Goal: Task Accomplishment & Management: Use online tool/utility

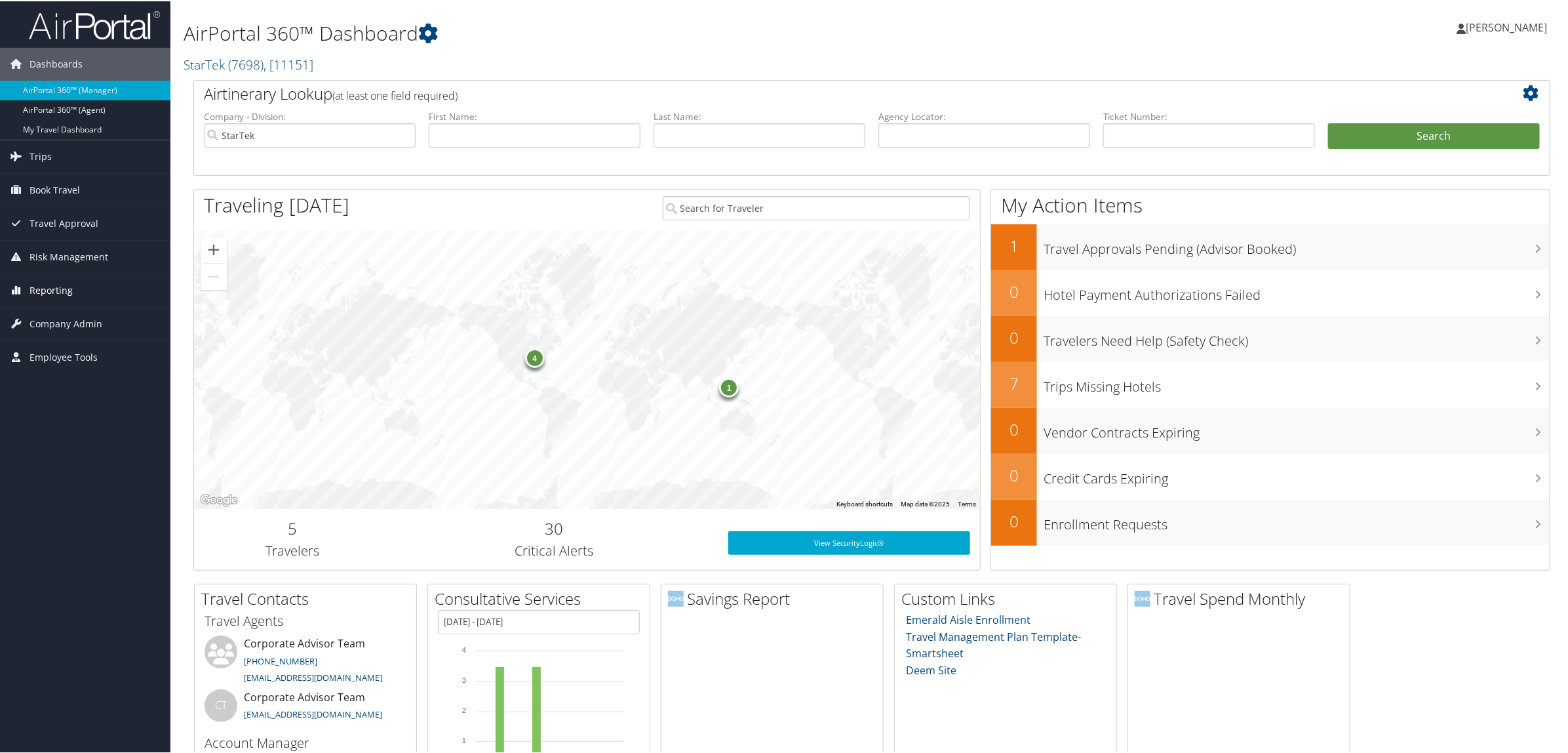
click at [107, 295] on link "Reporting" at bounding box center [85, 289] width 170 height 33
click at [87, 375] on link "Virtual Pay Lookup" at bounding box center [85, 374] width 170 height 19
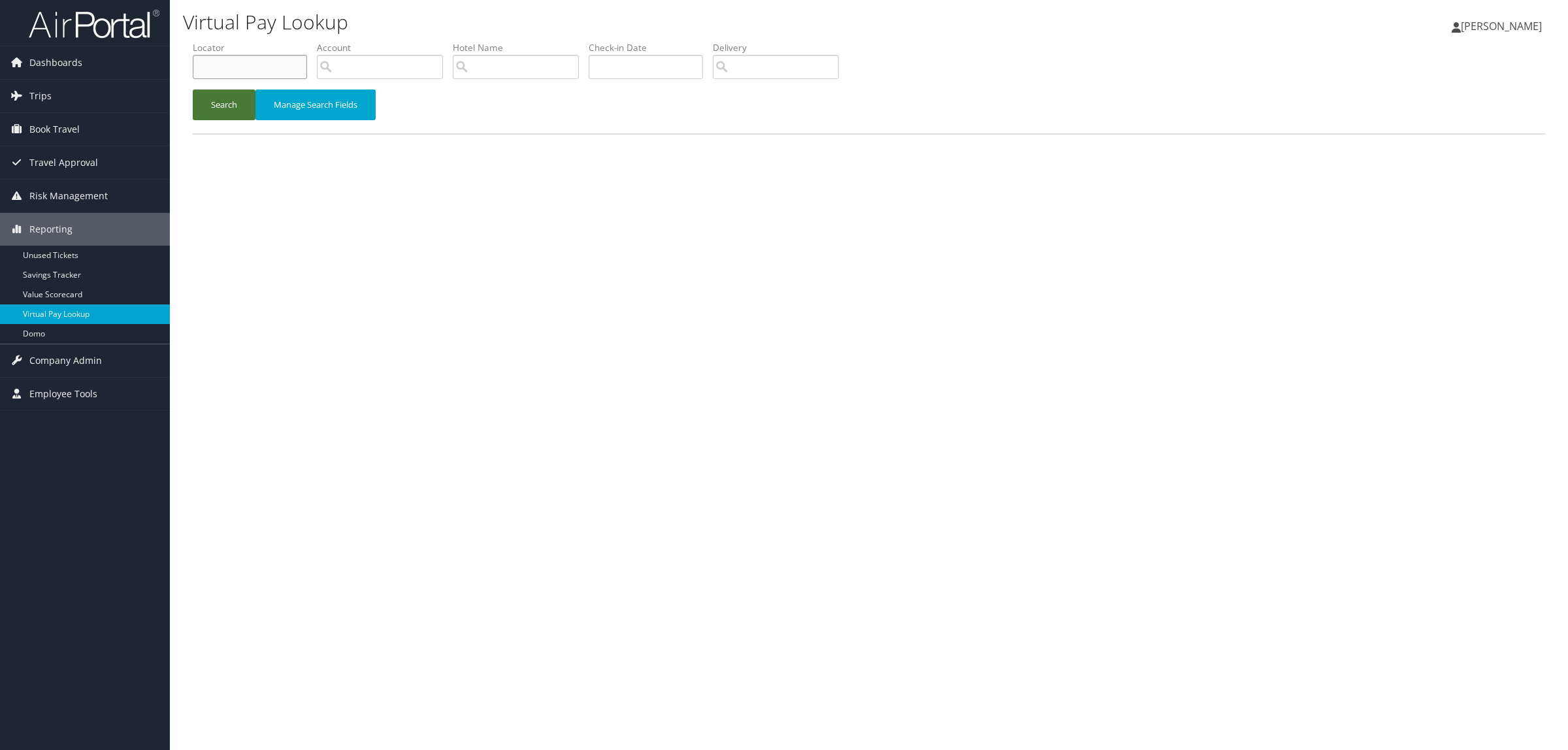
drag, startPoint x: 233, startPoint y: 57, endPoint x: 237, endPoint y: 90, distance: 33.2
click at [233, 57] on input "text" at bounding box center [249, 66] width 114 height 24
paste input "DKPHPD"
click at [231, 113] on button "Search" at bounding box center [223, 104] width 62 height 31
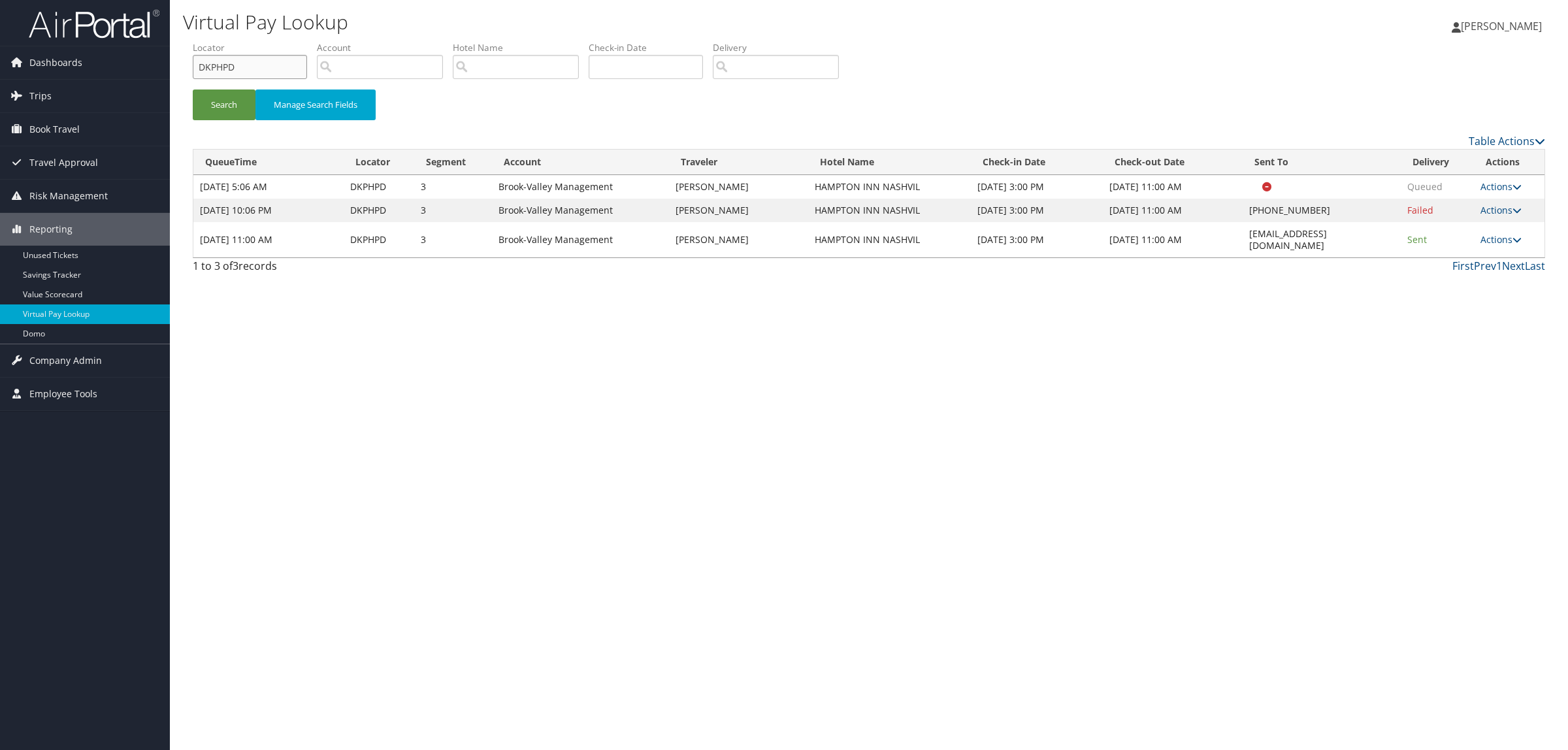
paste input "JFMQJ"
drag, startPoint x: 238, startPoint y: 66, endPoint x: 209, endPoint y: 76, distance: 30.7
click at [162, 70] on div "Dashboards AirPortal 360™ (Manager) AirPortal 360™ (Agent) My Travel Dashboard …" at bounding box center [784, 375] width 1568 height 750
click at [211, 102] on button "Search" at bounding box center [223, 104] width 62 height 31
drag, startPoint x: 255, startPoint y: 60, endPoint x: 157, endPoint y: 67, distance: 98.2
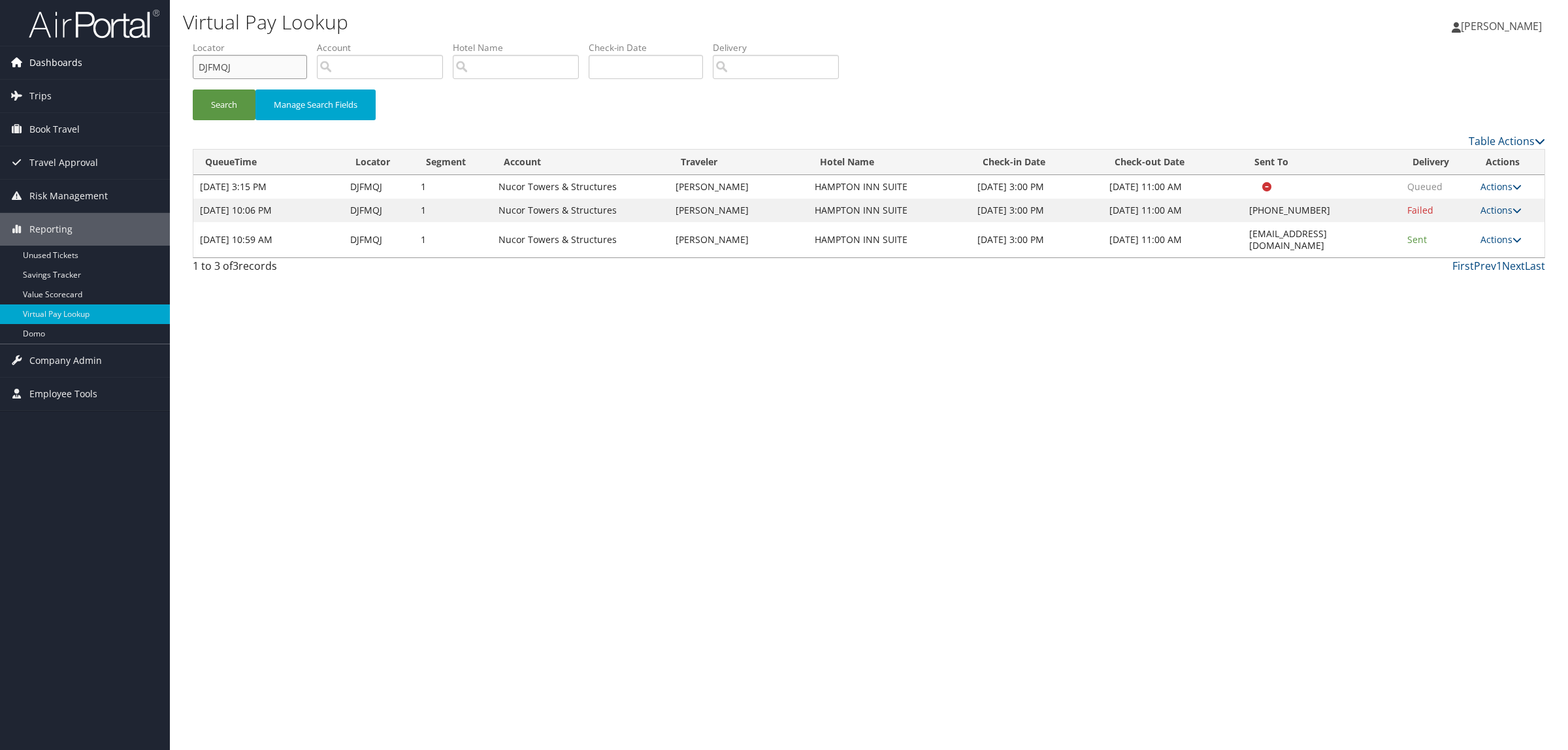
click at [157, 67] on div "Dashboards AirPortal 360™ (Manager) AirPortal 360™ (Agent) My Travel Dashboard …" at bounding box center [784, 375] width 1568 height 750
paste input "CM29"
click at [239, 106] on button "Search" at bounding box center [223, 104] width 62 height 31
drag, startPoint x: 243, startPoint y: 60, endPoint x: 157, endPoint y: 66, distance: 86.2
click at [157, 66] on div "Dashboards AirPortal 360™ (Manager) AirPortal 360™ (Agent) My Travel Dashboard …" at bounding box center [784, 375] width 1568 height 750
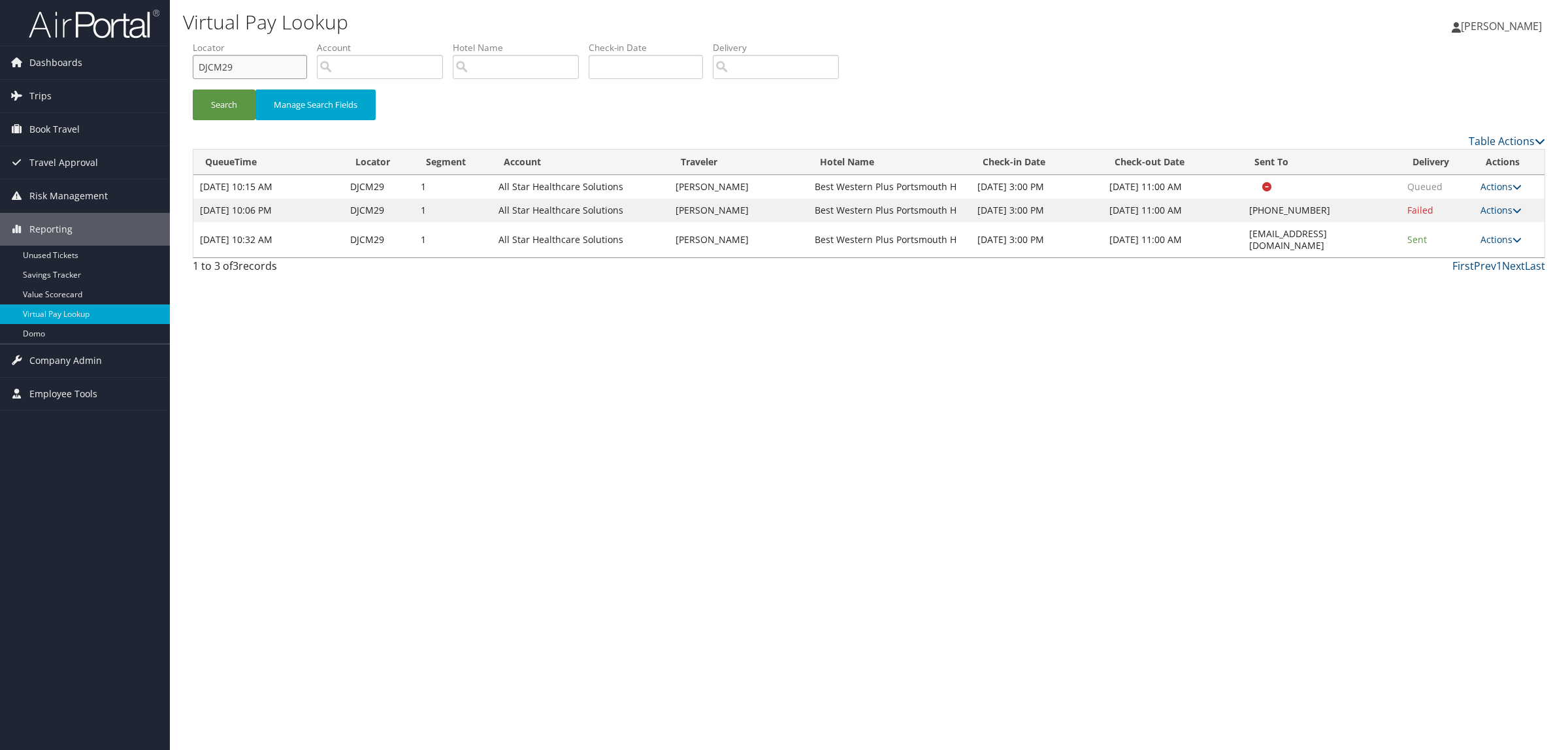
paste input "HYC4H"
click at [229, 98] on button "Search" at bounding box center [223, 104] width 62 height 31
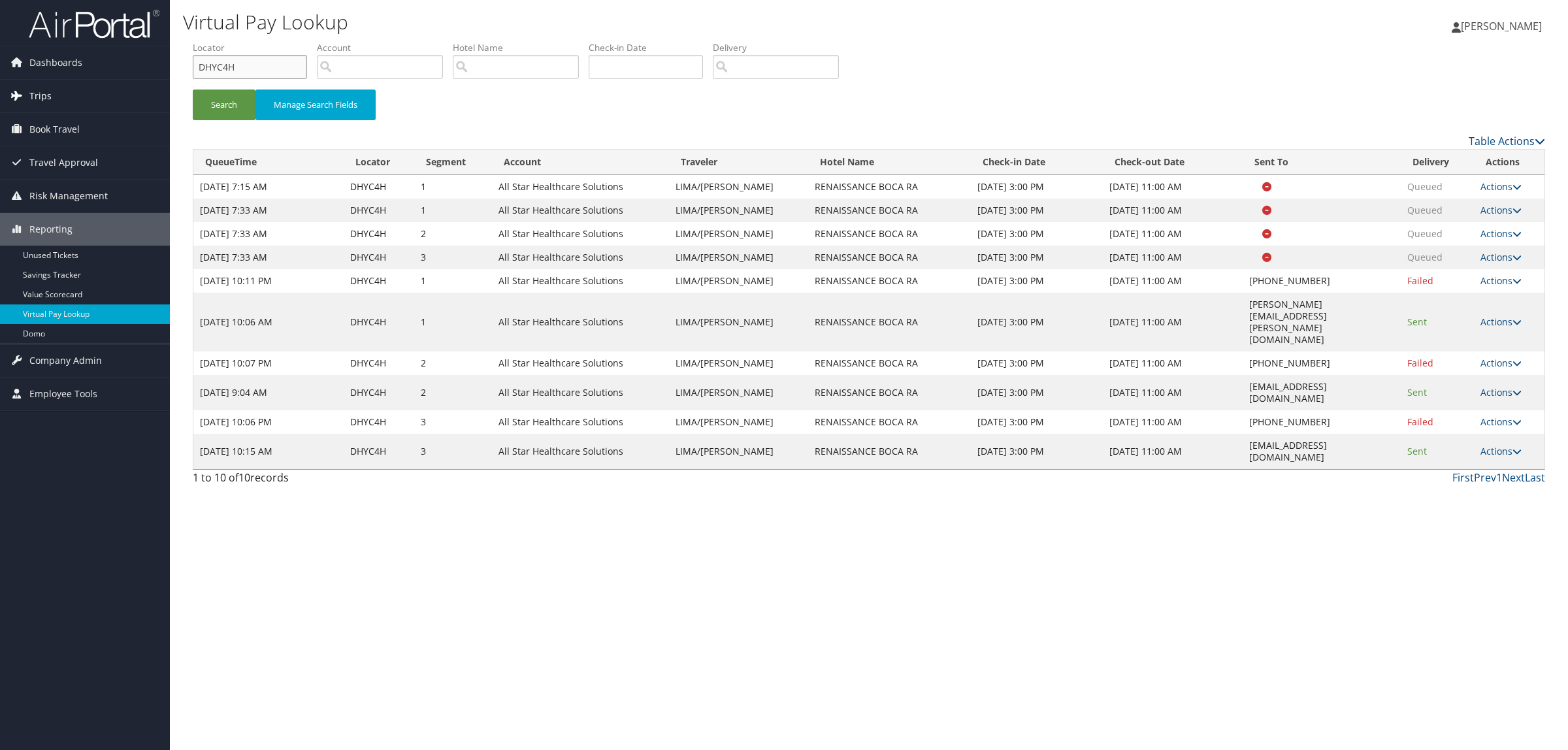
drag, startPoint x: 273, startPoint y: 73, endPoint x: 161, endPoint y: 86, distance: 112.8
click at [142, 90] on div "Dashboards AirPortal 360™ (Manager) AirPortal 360™ (Agent) My Travel Dashboard …" at bounding box center [784, 375] width 1568 height 750
paste input "G8PBL"
click at [240, 92] on button "Search" at bounding box center [223, 104] width 62 height 31
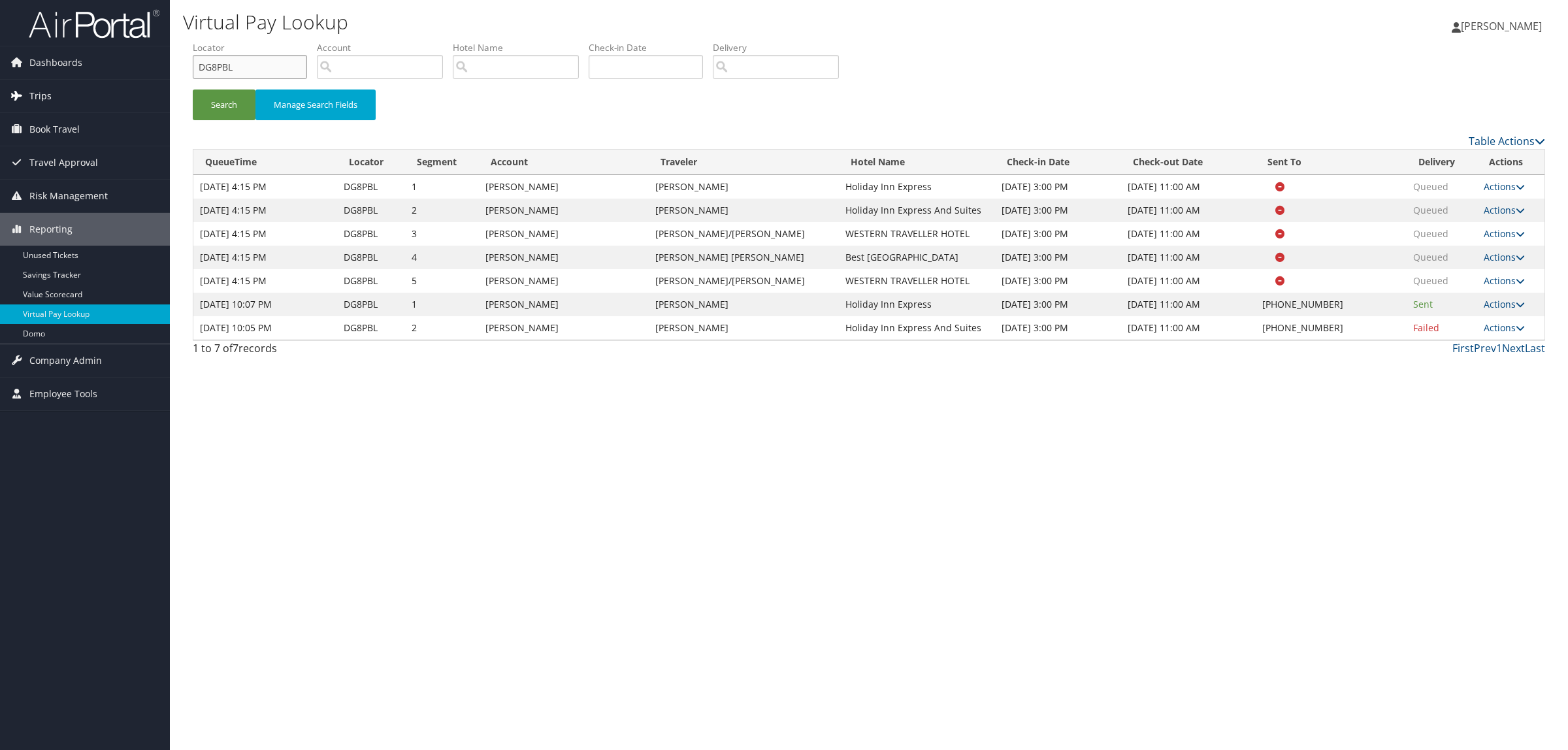
drag, startPoint x: 183, startPoint y: 77, endPoint x: 160, endPoint y: 89, distance: 25.9
click at [157, 87] on div "Dashboards AirPortal 360™ (Manager) AirPortal 360™ (Agent) My Travel Dashboard …" at bounding box center [784, 375] width 1568 height 750
paste input "CHRBF"
click at [214, 105] on button "Search" at bounding box center [223, 104] width 62 height 31
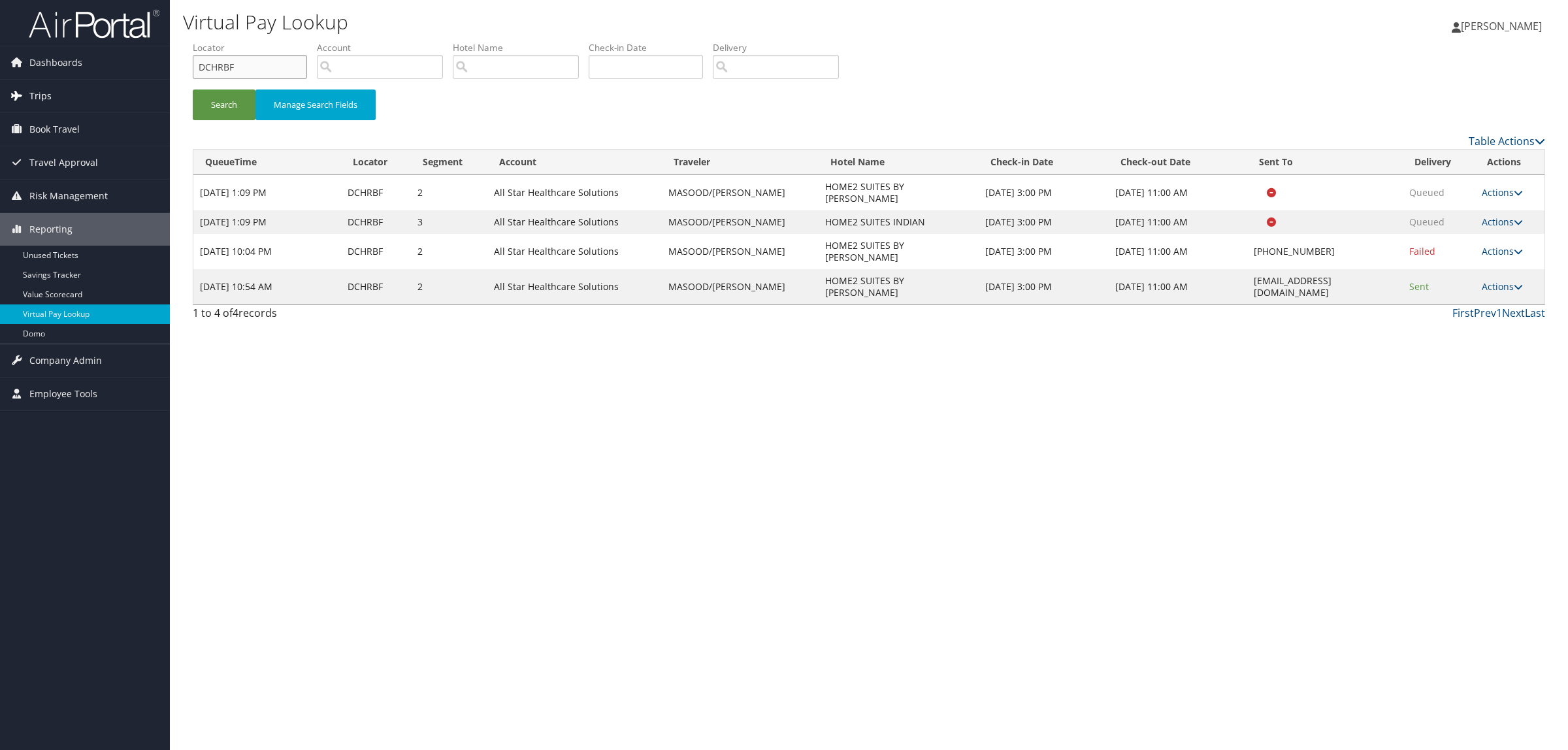
drag, startPoint x: 249, startPoint y: 54, endPoint x: 125, endPoint y: 86, distance: 128.1
click at [125, 86] on div "Dashboards AirPortal 360™ (Manager) AirPortal 360™ (Agent) My Travel Dashboard …" at bounding box center [784, 375] width 1568 height 750
paste input "9ZT5L"
click at [207, 100] on button "Search" at bounding box center [223, 104] width 62 height 31
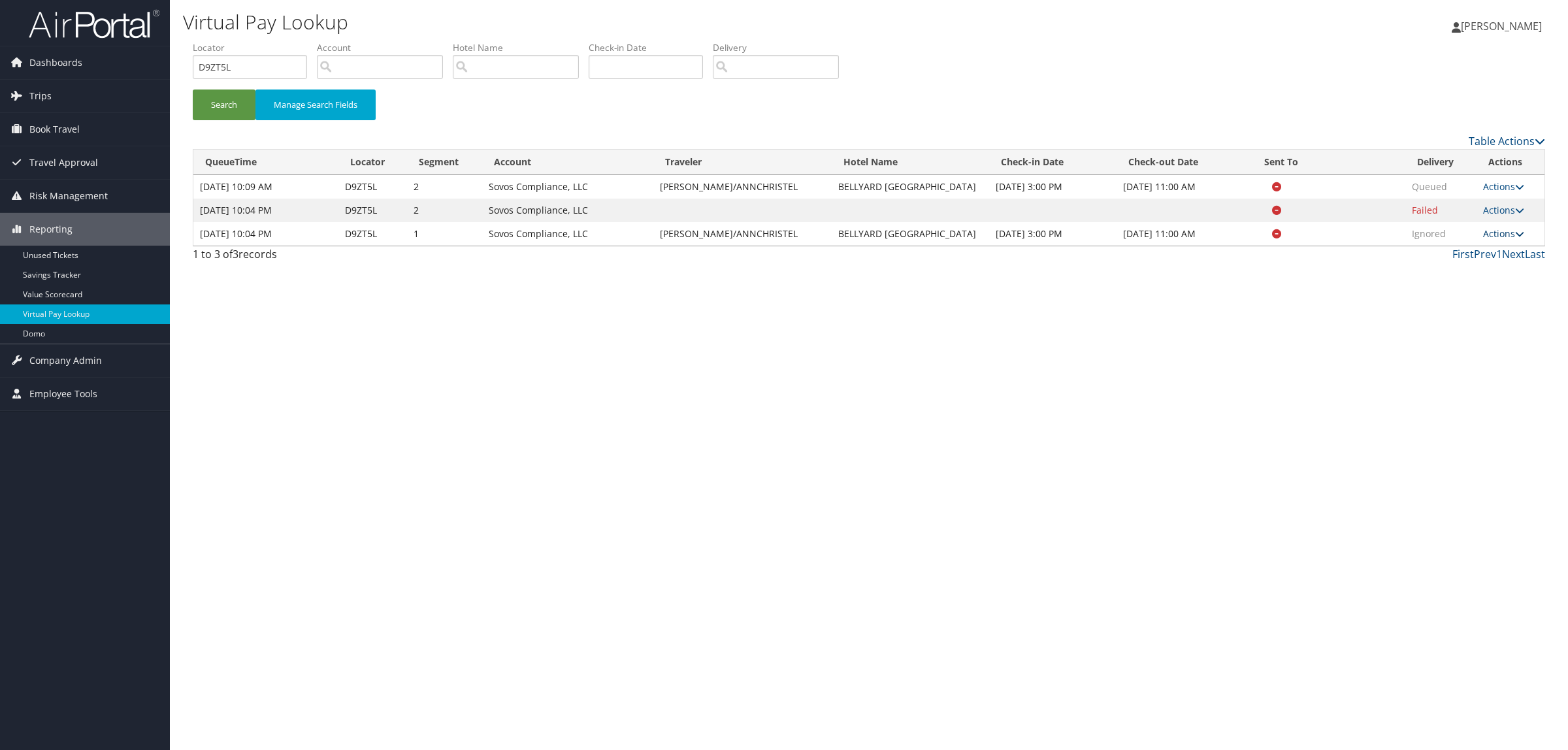
click at [1506, 232] on link "Actions" at bounding box center [1503, 233] width 41 height 12
click at [1476, 272] on link "Logs" at bounding box center [1477, 274] width 82 height 22
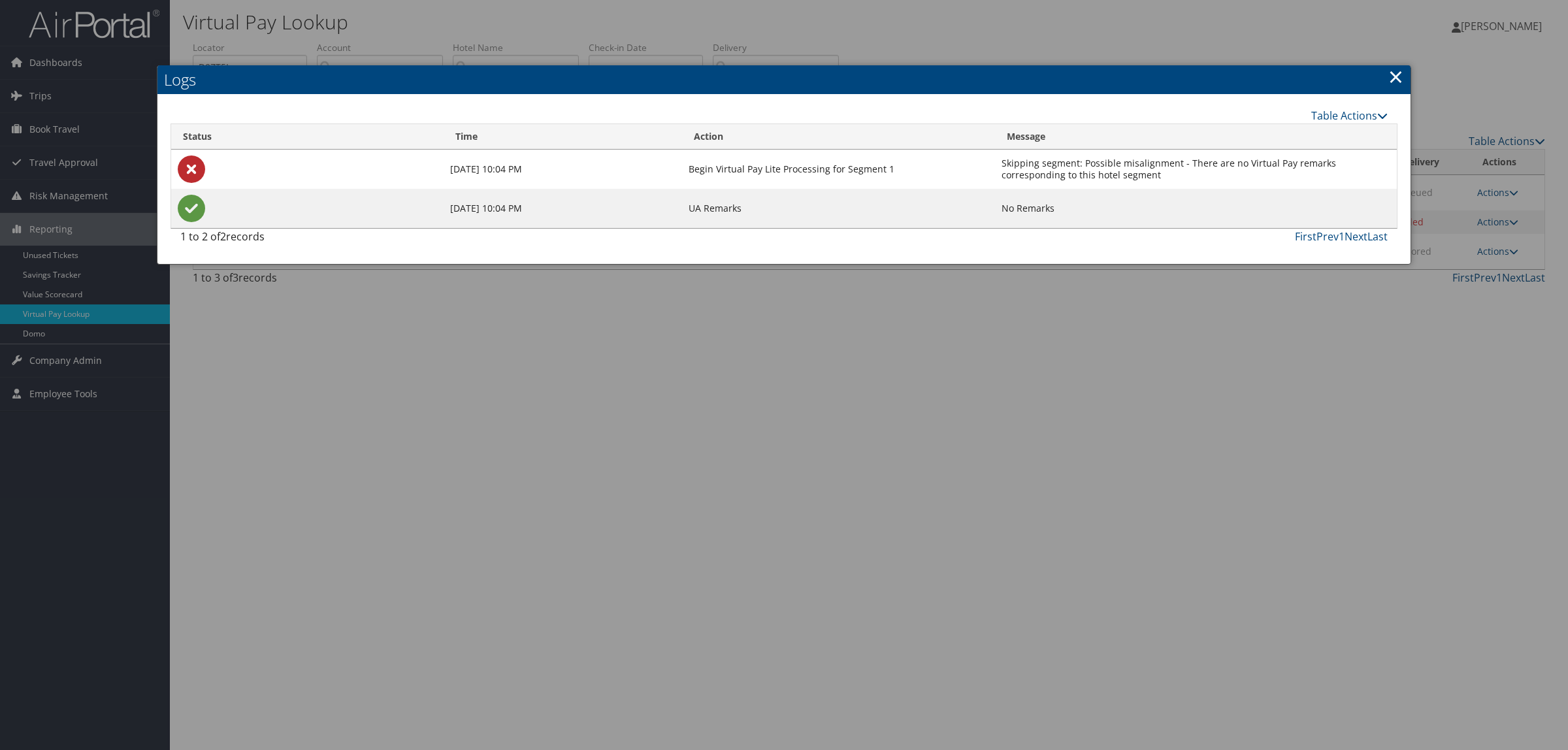
click at [1088, 534] on div at bounding box center [784, 375] width 1568 height 750
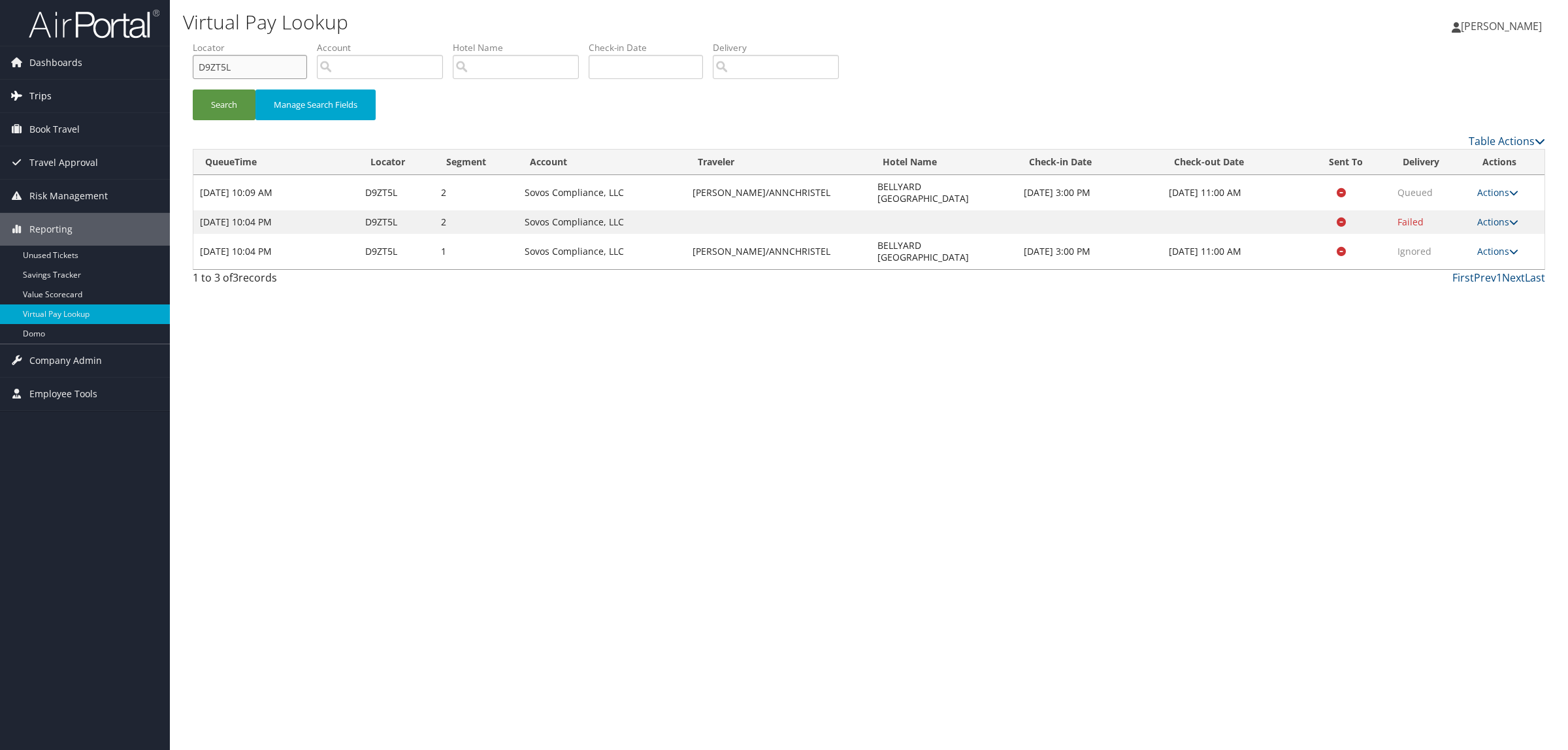
paste input "6KZ2N"
drag, startPoint x: 255, startPoint y: 65, endPoint x: 130, endPoint y: 100, distance: 129.8
click at [111, 91] on div "Dashboards AirPortal 360™ (Manager) AirPortal 360™ (Agent) My Travel Dashboard …" at bounding box center [784, 375] width 1568 height 750
click at [206, 103] on button "Search" at bounding box center [223, 104] width 62 height 31
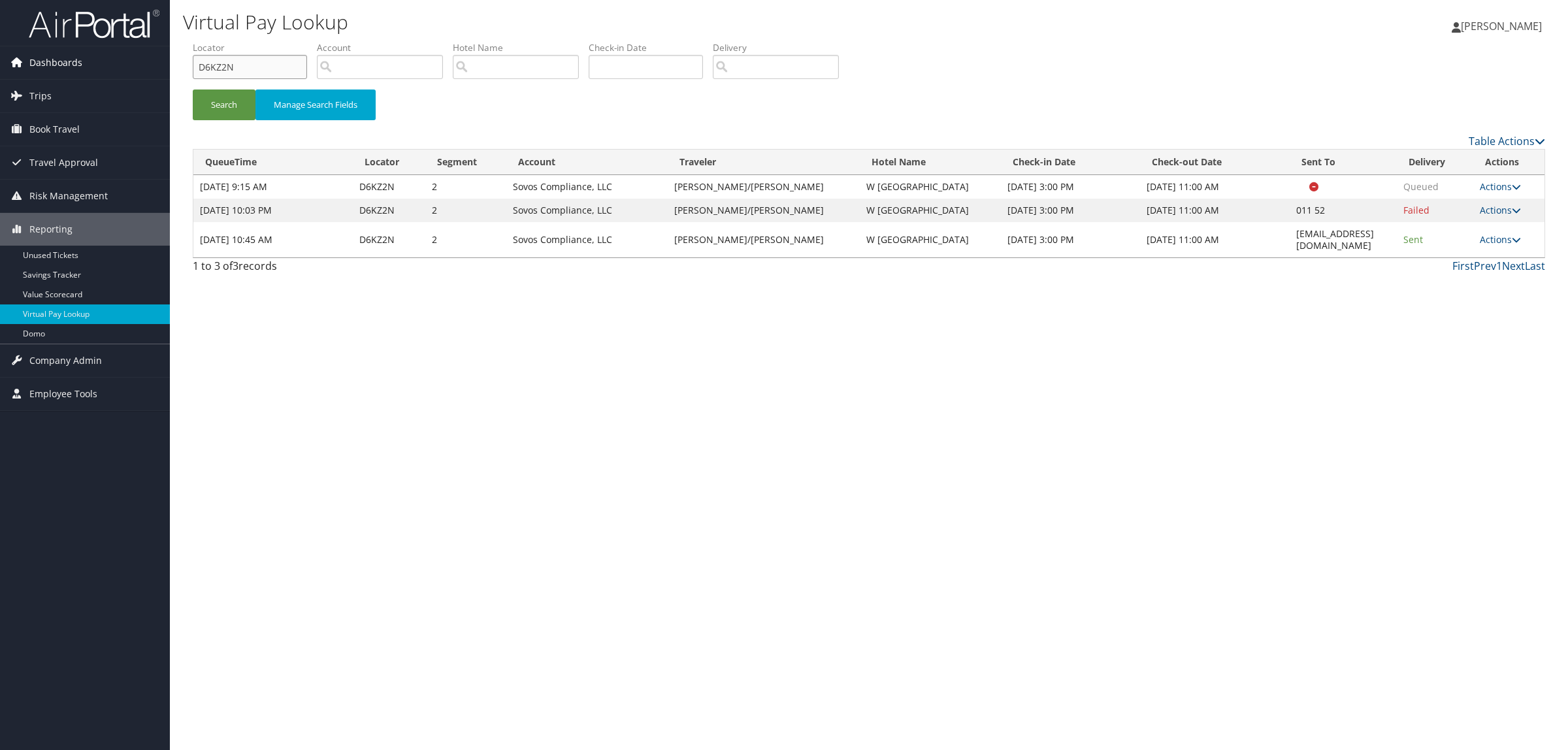
drag, startPoint x: 236, startPoint y: 73, endPoint x: 137, endPoint y: 67, distance: 99.2
click at [134, 66] on div "Dashboards AirPortal 360™ (Manager) AirPortal 360™ (Agent) My Travel Dashboard …" at bounding box center [784, 375] width 1568 height 750
paste input "CRNDL4"
click at [238, 103] on button "Search" at bounding box center [223, 104] width 62 height 31
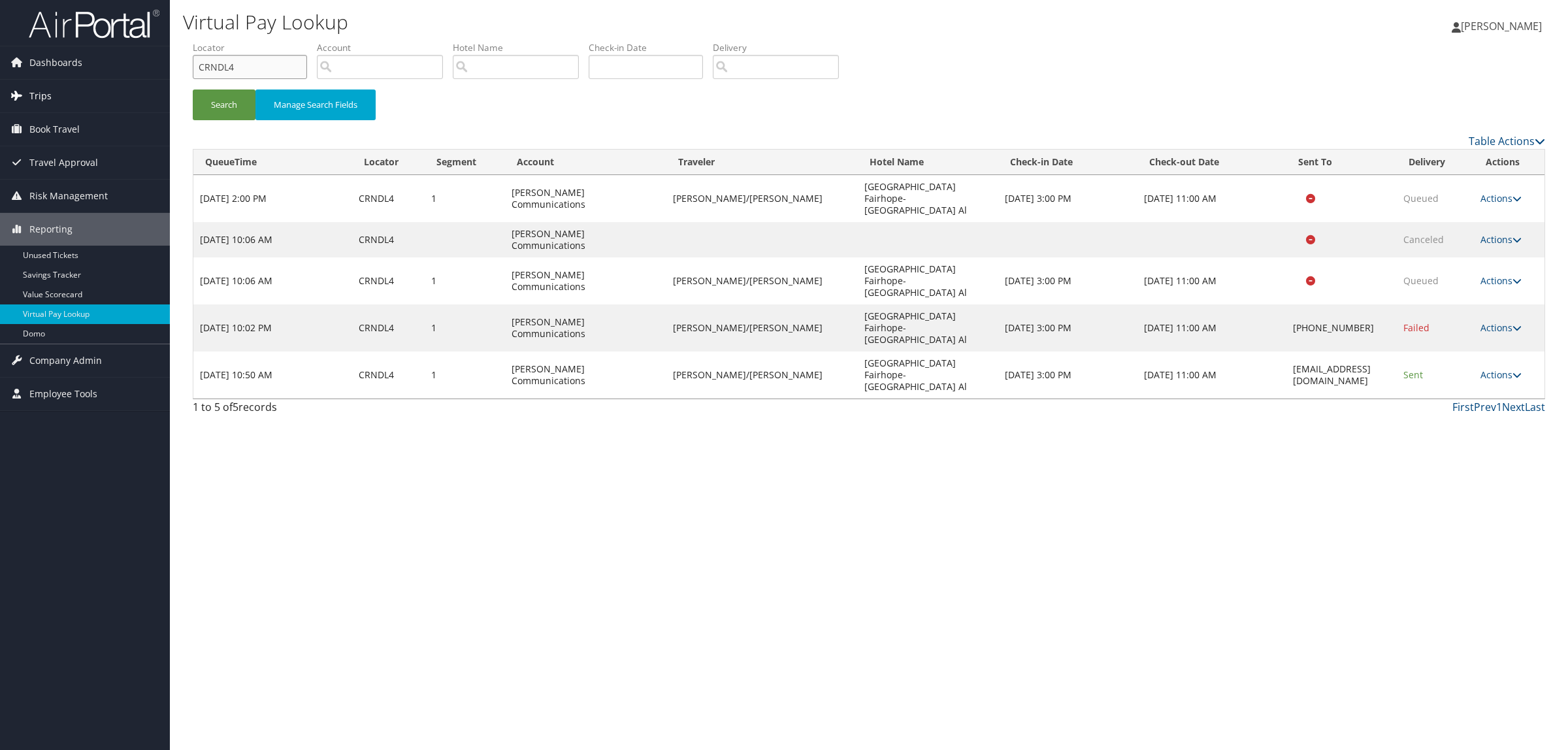
drag, startPoint x: 243, startPoint y: 73, endPoint x: 138, endPoint y: 82, distance: 105.4
click at [138, 82] on div "Dashboards AirPortal 360™ (Manager) AirPortal 360™ (Agent) My Travel Dashboard …" at bounding box center [784, 375] width 1568 height 750
paste input "DKVFRL"
click at [216, 92] on button "Search" at bounding box center [223, 104] width 62 height 31
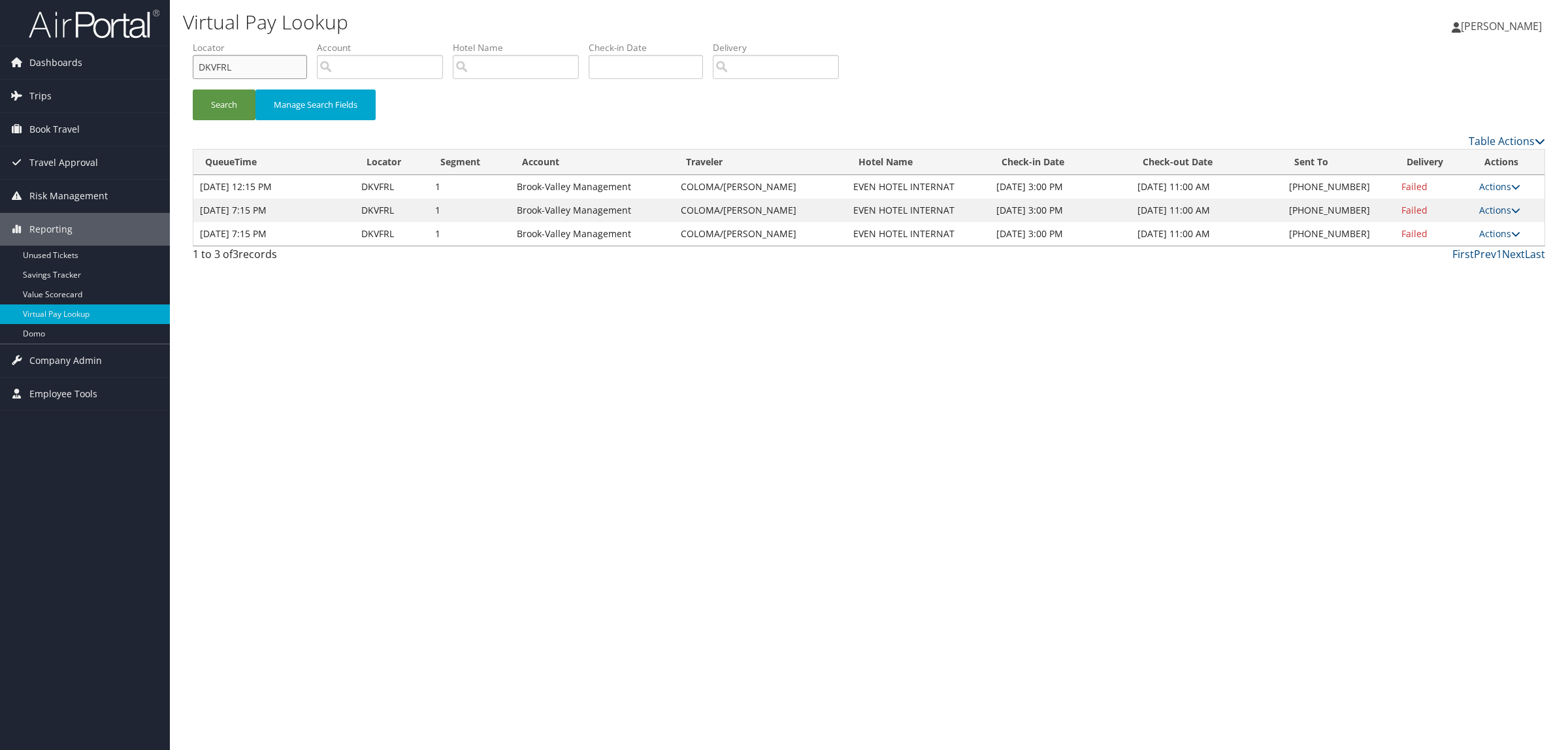
drag, startPoint x: 260, startPoint y: 74, endPoint x: 190, endPoint y: 115, distance: 81.1
click at [125, 102] on div "Dashboards AirPortal 360™ (Manager) AirPortal 360™ (Agent) My Travel Dashboard …" at bounding box center [784, 375] width 1568 height 750
paste input "WMC7"
click at [214, 105] on button "Search" at bounding box center [223, 104] width 62 height 31
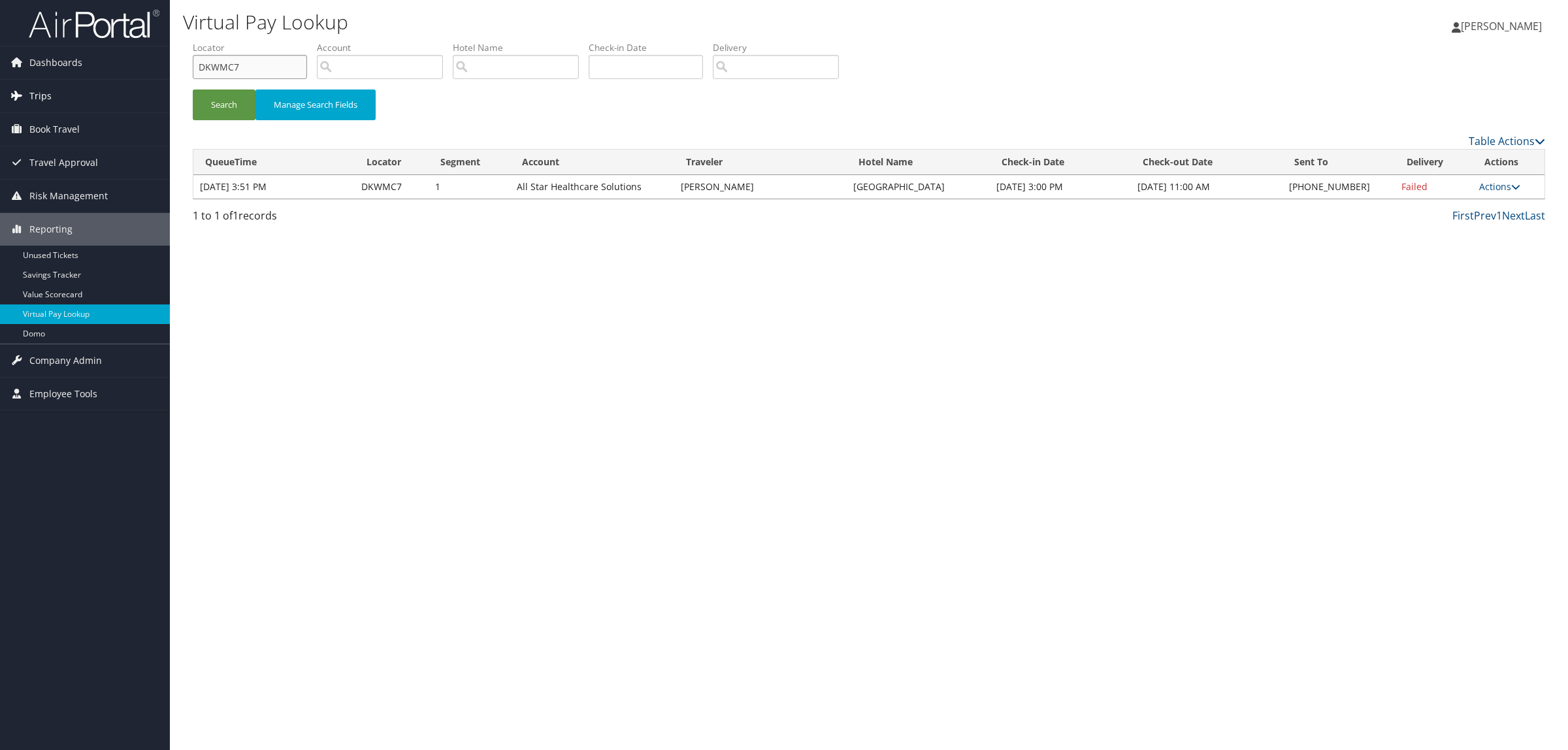
drag, startPoint x: 249, startPoint y: 64, endPoint x: 112, endPoint y: 102, distance: 142.2
click at [69, 89] on div "Dashboards AirPortal 360™ (Manager) AirPortal 360™ (Agent) My Travel Dashboard …" at bounding box center [784, 375] width 1568 height 750
paste input "G0L"
click at [233, 102] on button "Search" at bounding box center [223, 104] width 62 height 31
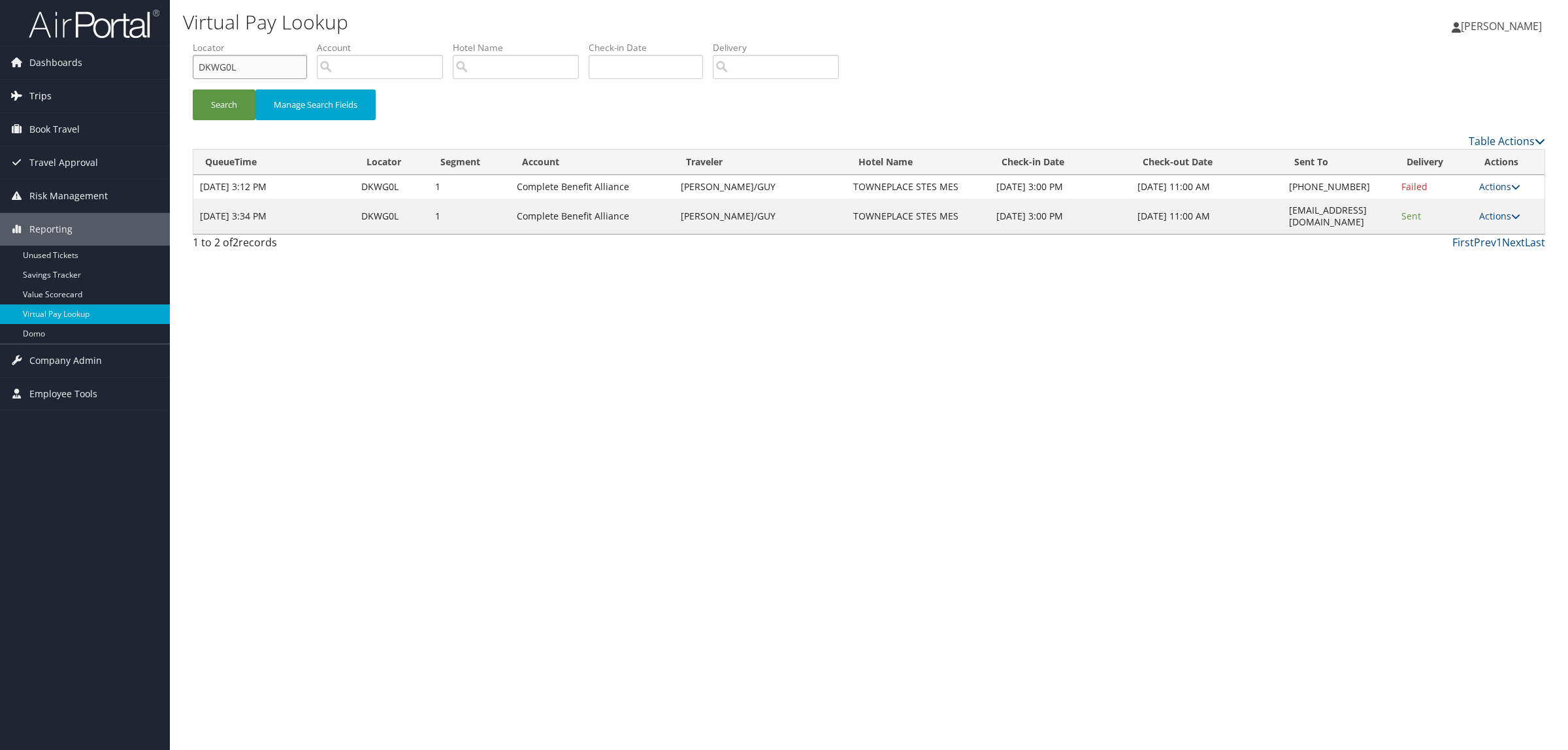
drag, startPoint x: 111, startPoint y: 89, endPoint x: 135, endPoint y: 93, distance: 24.3
click at [108, 89] on div "Dashboards AirPortal 360™ (Manager) AirPortal 360™ (Agent) My Travel Dashboard …" at bounding box center [784, 375] width 1568 height 750
paste input "7S"
click at [224, 108] on button "Search" at bounding box center [223, 104] width 62 height 31
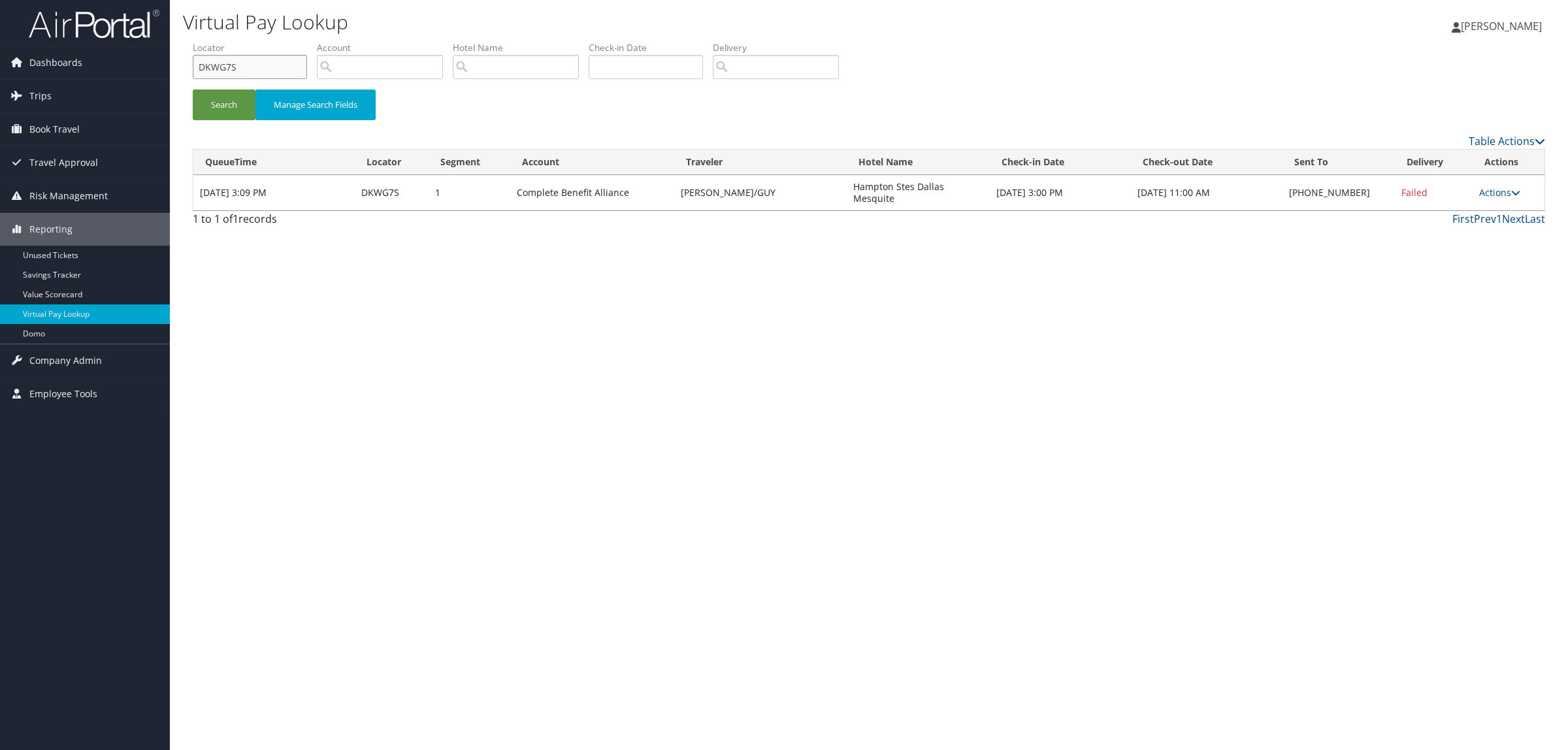
drag, startPoint x: 248, startPoint y: 56, endPoint x: 176, endPoint y: 69, distance: 73.2
click at [176, 69] on div "Virtual Pay Lookup Hope Ewing Hope Ewing My Settings Travel Agency Contacts Log…" at bounding box center [868, 375] width 1398 height 750
paste input "JP4MY"
click at [231, 99] on button "Search" at bounding box center [223, 104] width 62 height 31
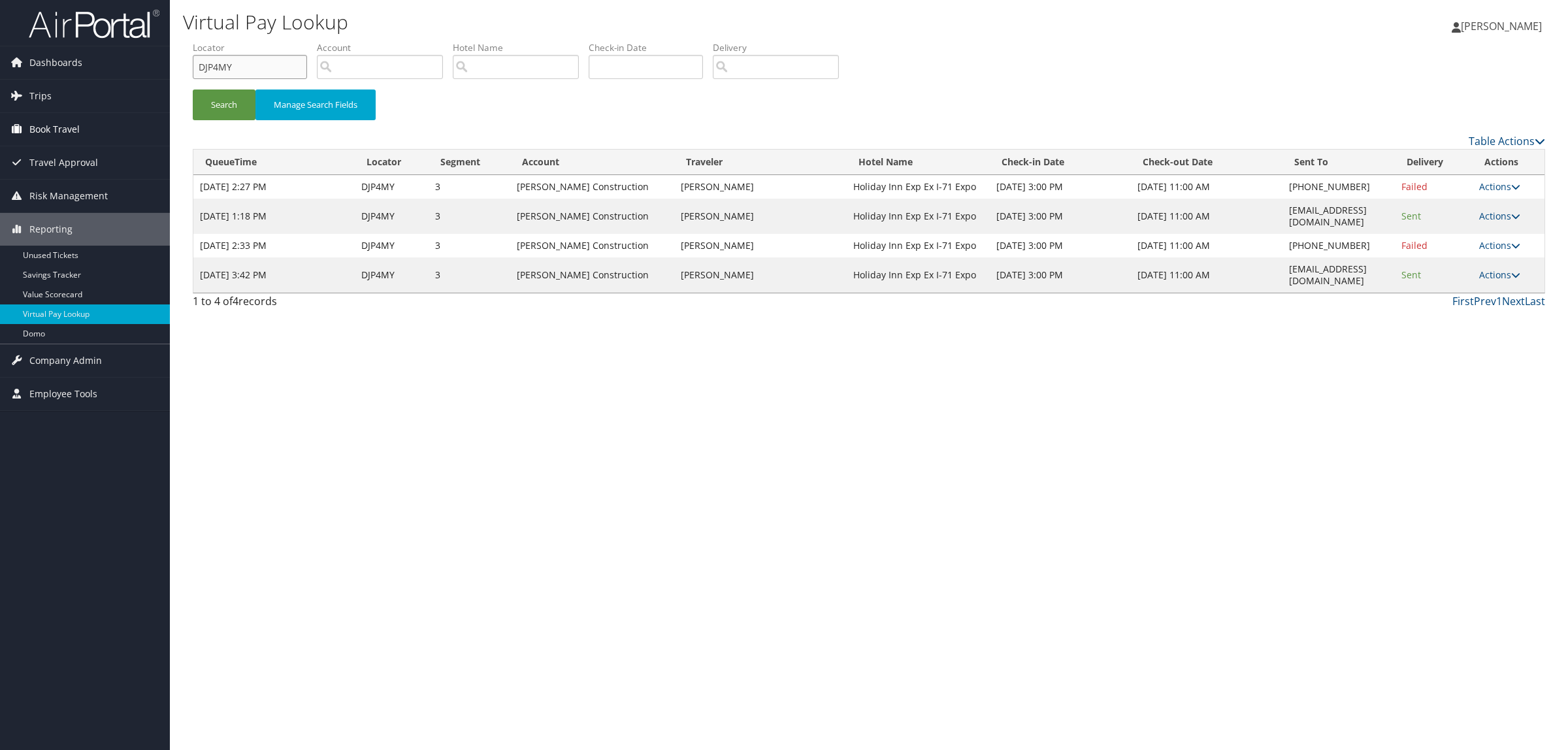
drag, startPoint x: 151, startPoint y: 86, endPoint x: 97, endPoint y: 114, distance: 60.8
click at [54, 105] on div "Dashboards AirPortal 360™ (Manager) AirPortal 360™ (Agent) My Travel Dashboard …" at bounding box center [784, 375] width 1568 height 750
paste input "KW5SC"
click at [210, 87] on li "Locator DKW5SC" at bounding box center [255, 65] width 125 height 48
click at [218, 90] on button "Search" at bounding box center [223, 104] width 62 height 31
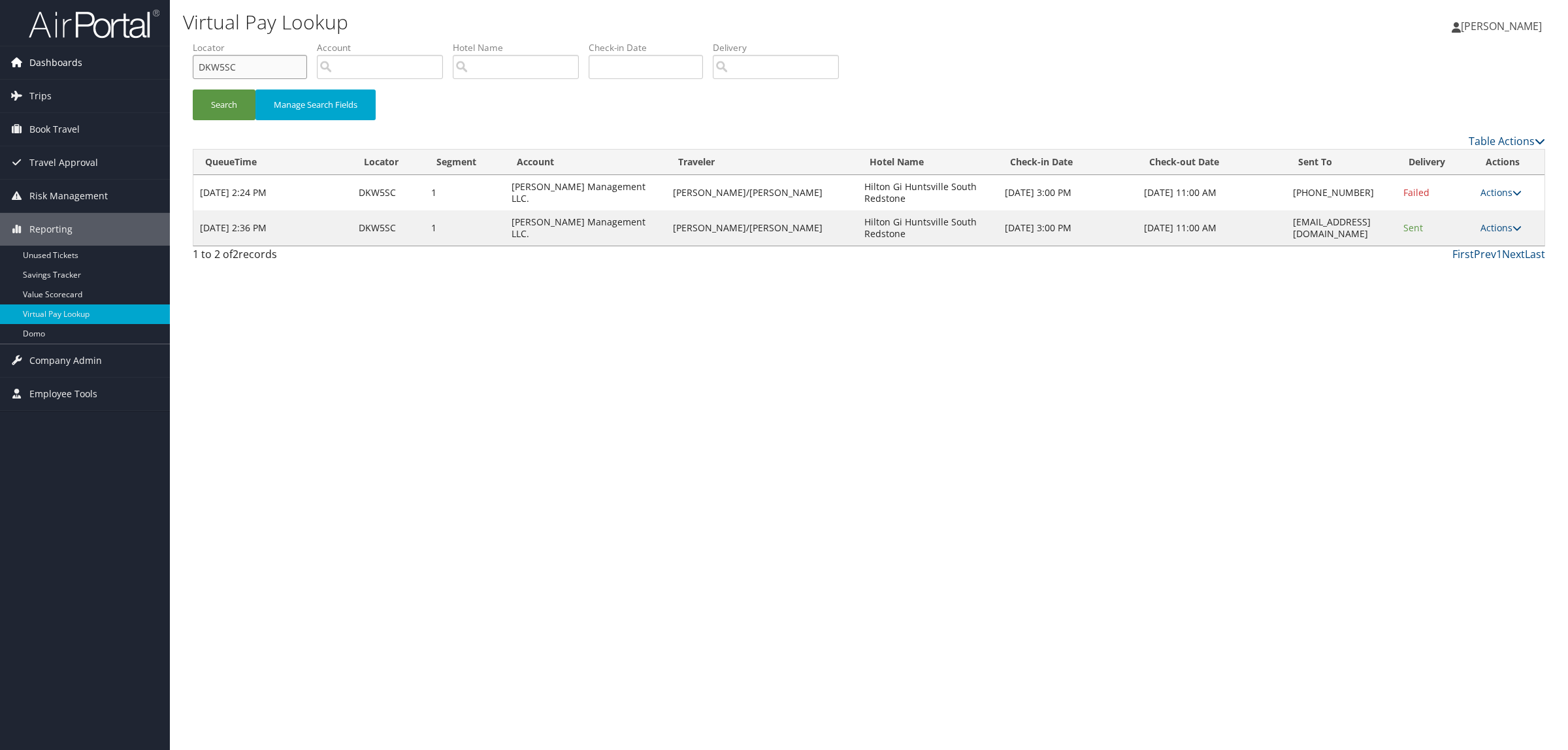
drag, startPoint x: 259, startPoint y: 67, endPoint x: 47, endPoint y: 77, distance: 212.2
click at [47, 77] on div "Dashboards AirPortal 360™ (Manager) AirPortal 360™ (Agent) My Travel Dashboard …" at bounding box center [784, 375] width 1568 height 750
paste input "2F"
click at [215, 95] on button "Search" at bounding box center [223, 104] width 62 height 31
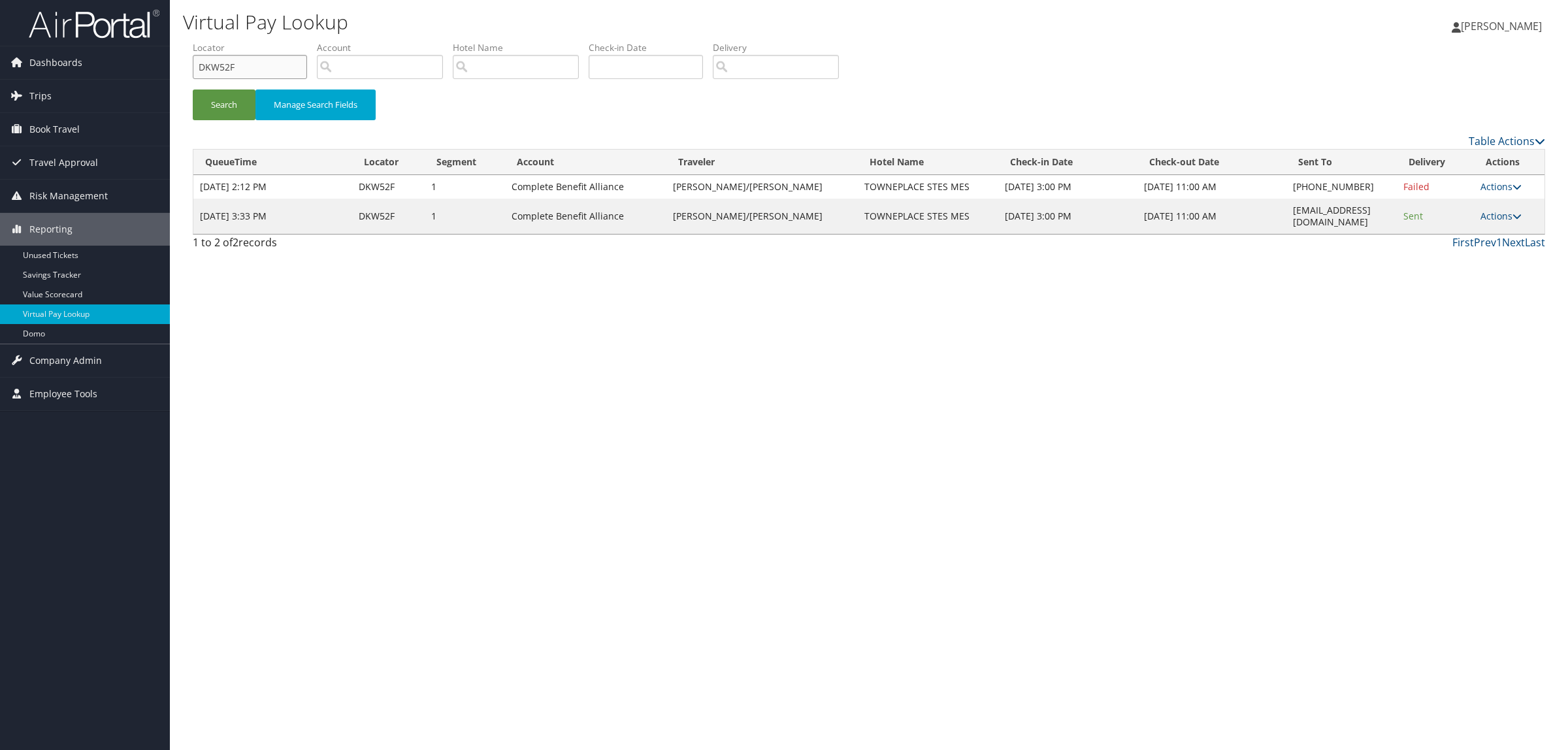
drag, startPoint x: 196, startPoint y: 72, endPoint x: 211, endPoint y: 72, distance: 15.0
click at [193, 72] on form "QueueTime Locator DKW52F Segment Account Traveler Hotel Name Check-in Date Chec…" at bounding box center [869, 86] width 1352 height 91
paste input "3J1"
click at [235, 92] on button "Search" at bounding box center [223, 104] width 62 height 31
drag, startPoint x: 249, startPoint y: 66, endPoint x: 150, endPoint y: 94, distance: 102.9
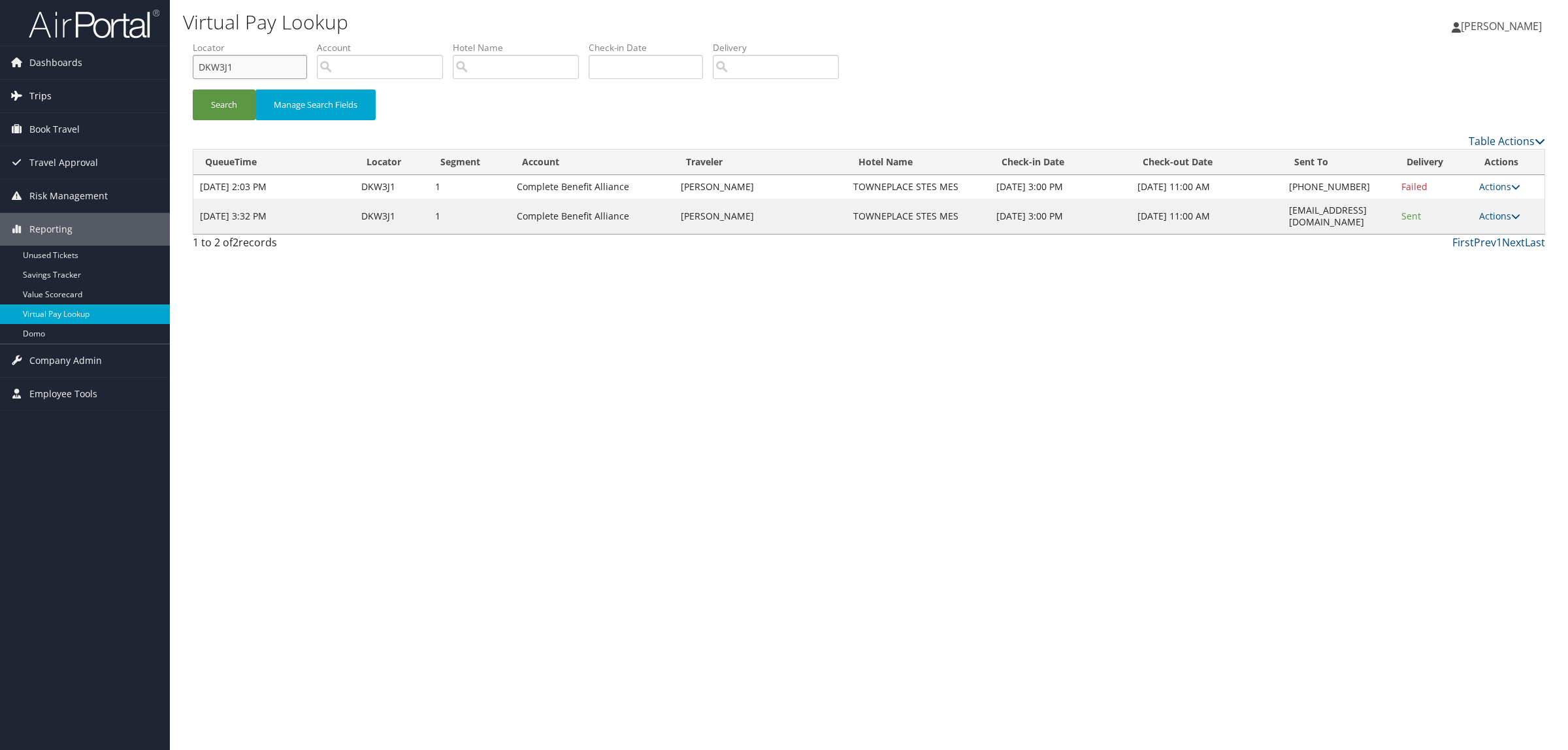
click at [134, 87] on div "Dashboards AirPortal 360™ (Manager) AirPortal 360™ (Agent) My Travel Dashboard …" at bounding box center [784, 375] width 1568 height 750
paste input "588RZ"
click at [258, 106] on button "Manage Search Fields" at bounding box center [315, 104] width 120 height 31
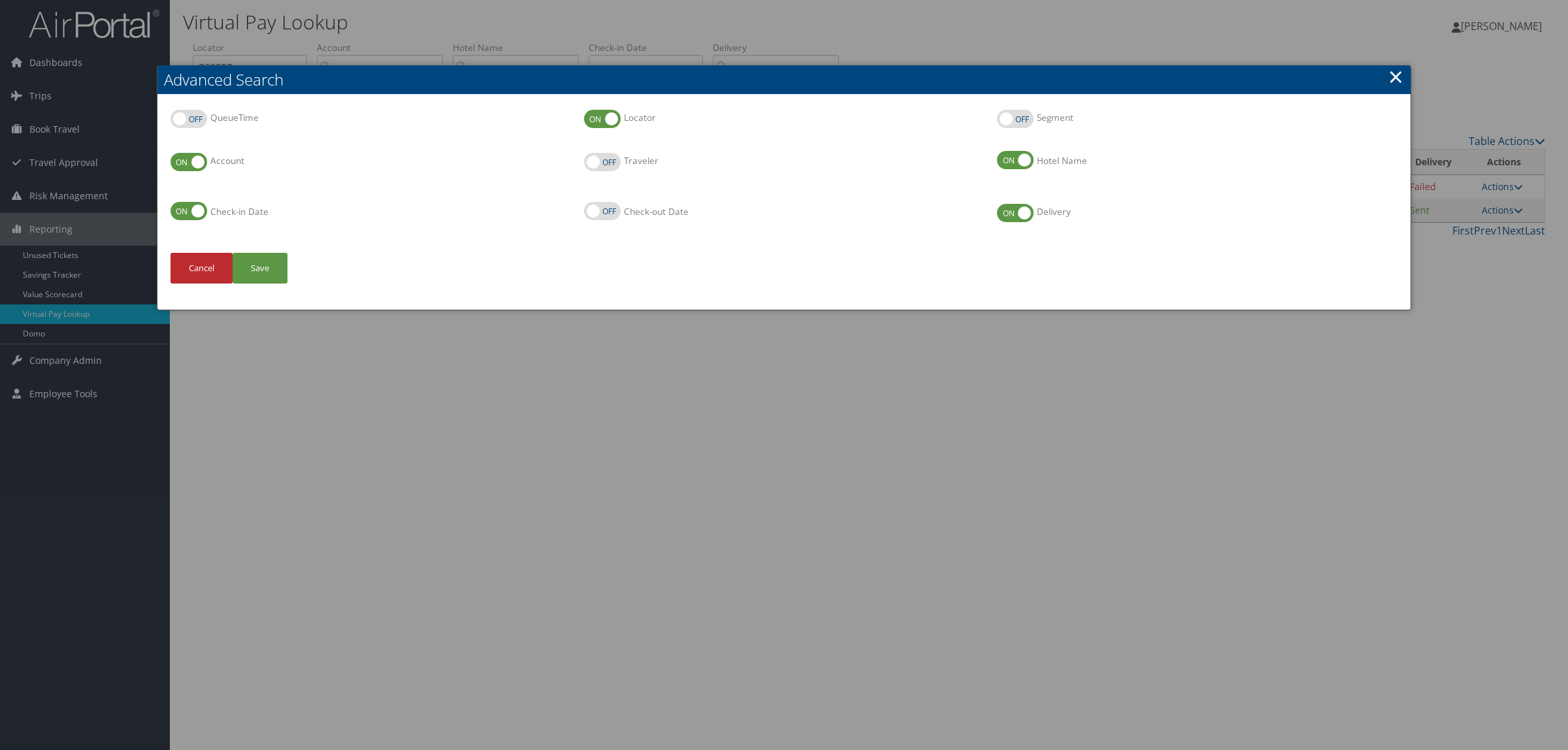
click at [505, 580] on div at bounding box center [784, 375] width 1568 height 750
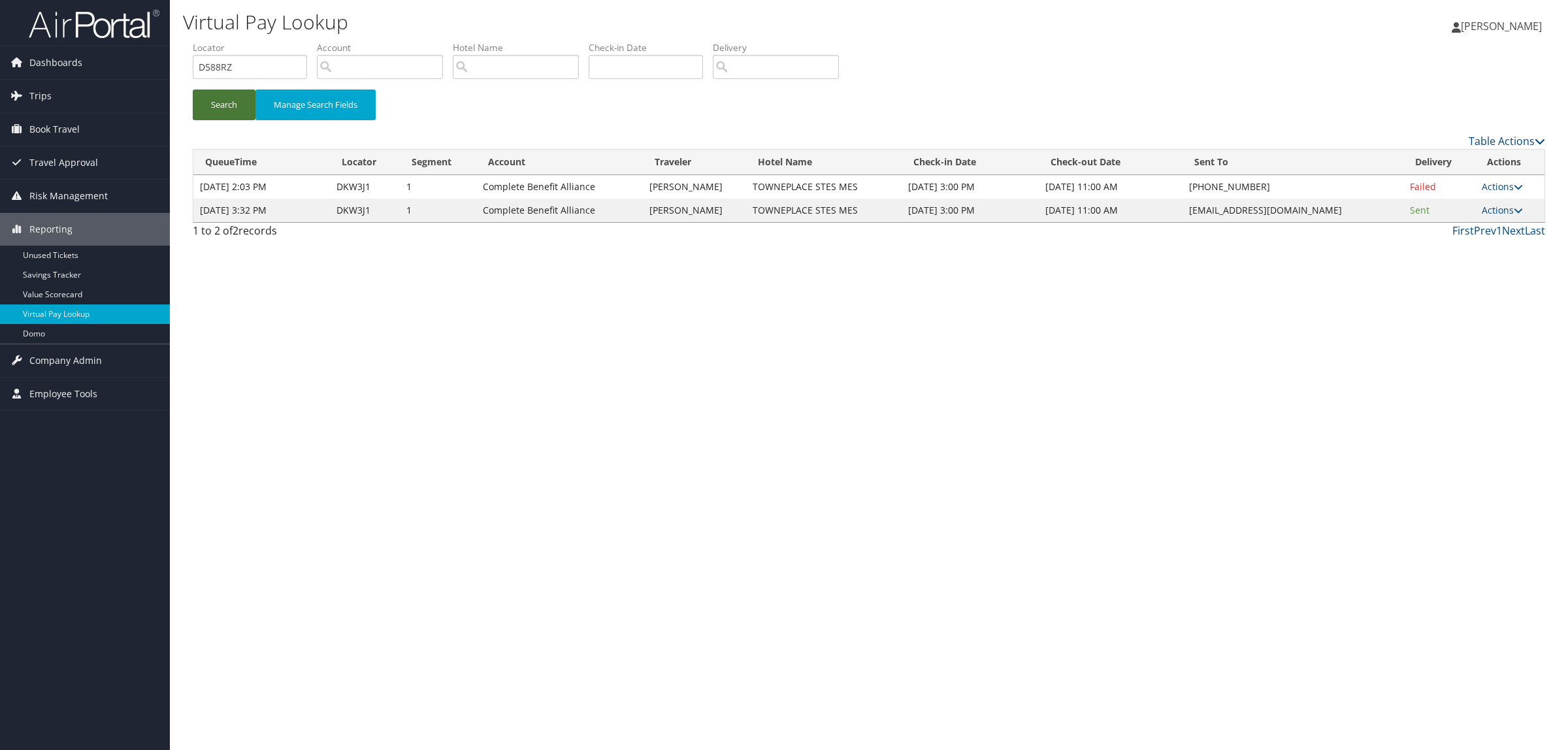
click at [234, 118] on button "Search" at bounding box center [223, 104] width 62 height 31
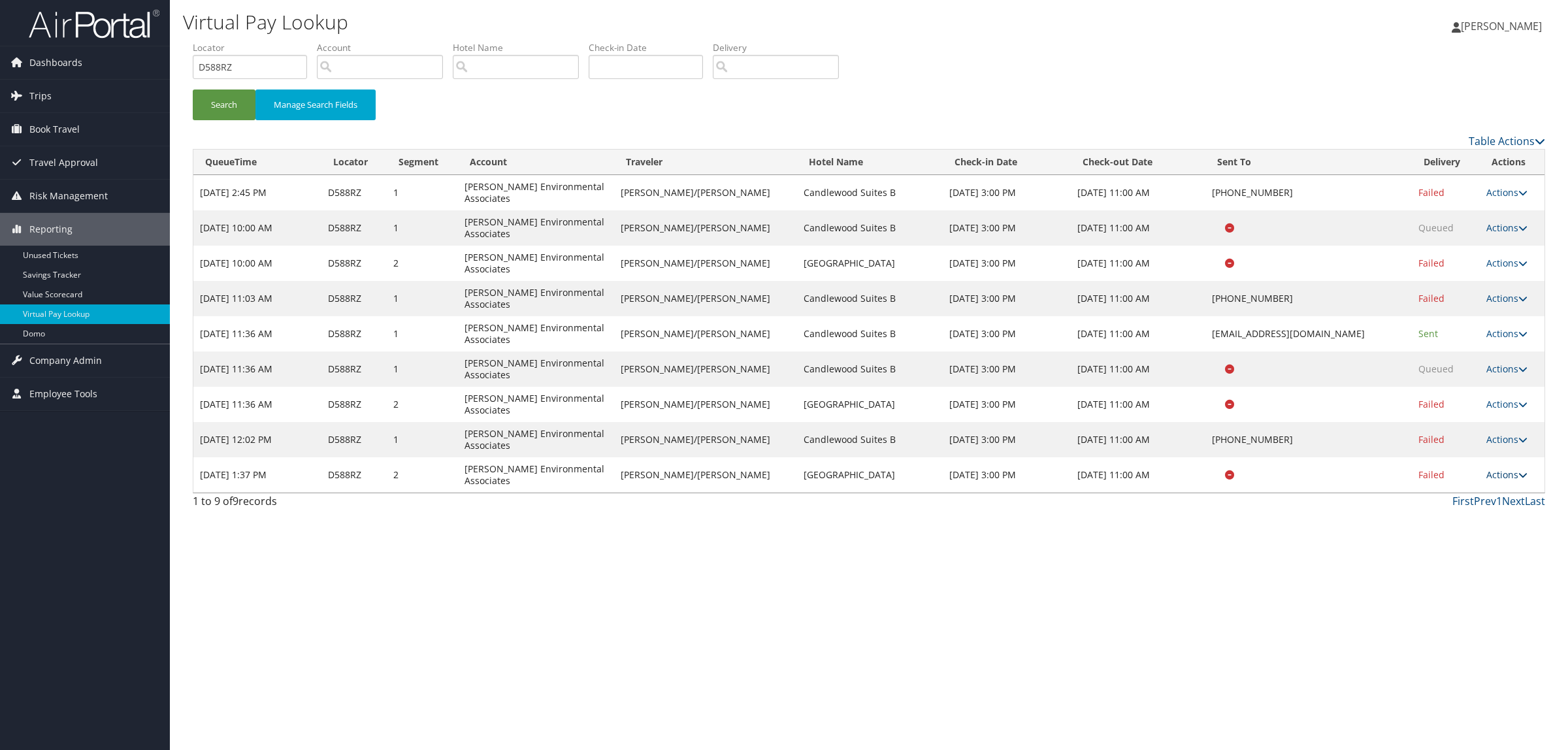
click at [1490, 477] on link "Actions" at bounding box center [1506, 474] width 41 height 12
click at [1307, 604] on div "Virtual Pay Lookup Hope Ewing Hope Ewing My Settings Travel Agency Contacts Log…" at bounding box center [868, 375] width 1398 height 750
drag, startPoint x: 252, startPoint y: 59, endPoint x: 128, endPoint y: 94, distance: 128.8
click at [96, 85] on div "Dashboards AirPortal 360™ (Manager) AirPortal 360™ (Agent) My Travel Dashboard …" at bounding box center [784, 375] width 1568 height 750
drag, startPoint x: 226, startPoint y: 66, endPoint x: 108, endPoint y: 67, distance: 118.0
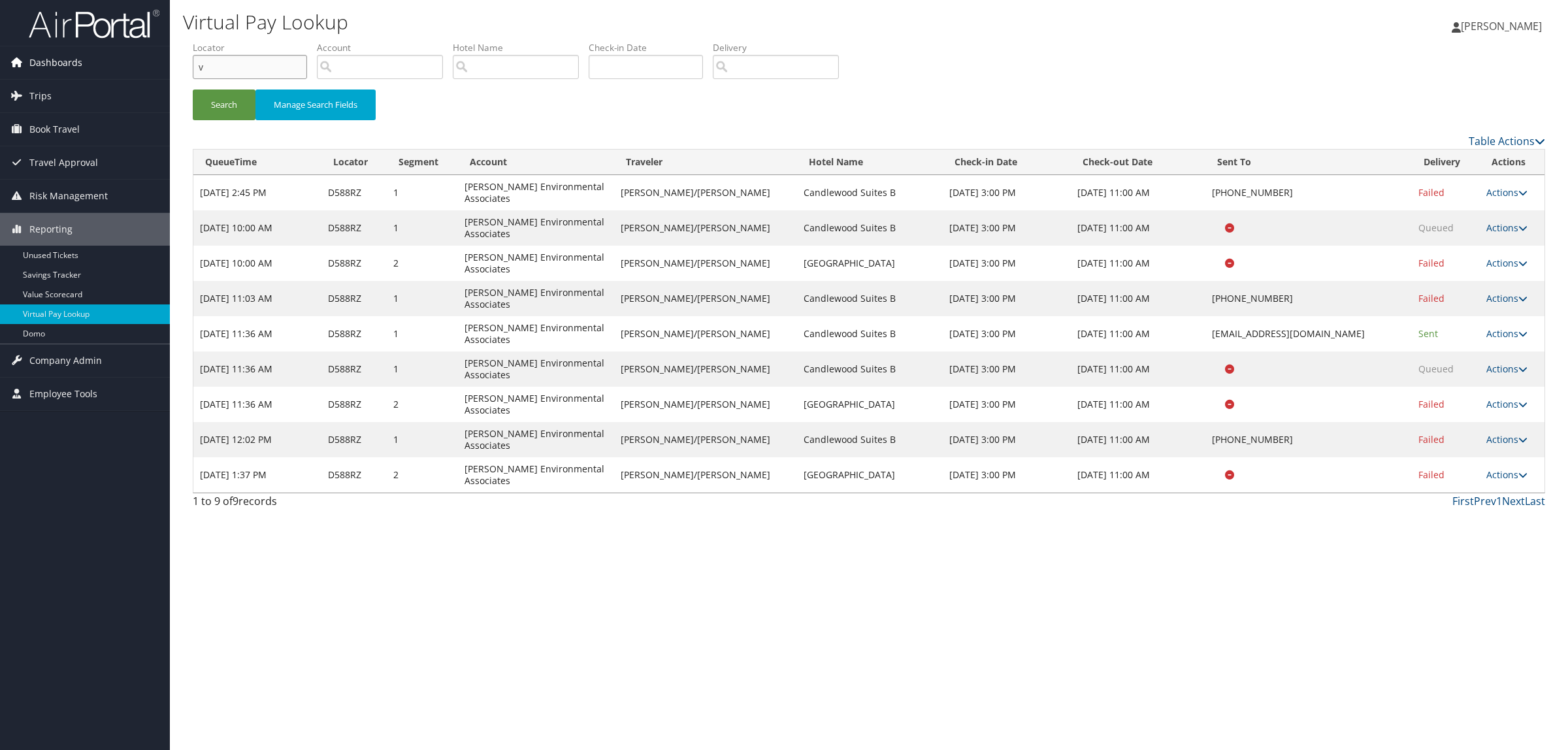
click at [108, 67] on div "Dashboards AirPortal 360™ (Manager) AirPortal 360™ (Agent) My Travel Dashboard …" at bounding box center [784, 375] width 1568 height 750
paste input "DKV49M"
click at [223, 105] on button "Search" at bounding box center [223, 104] width 62 height 31
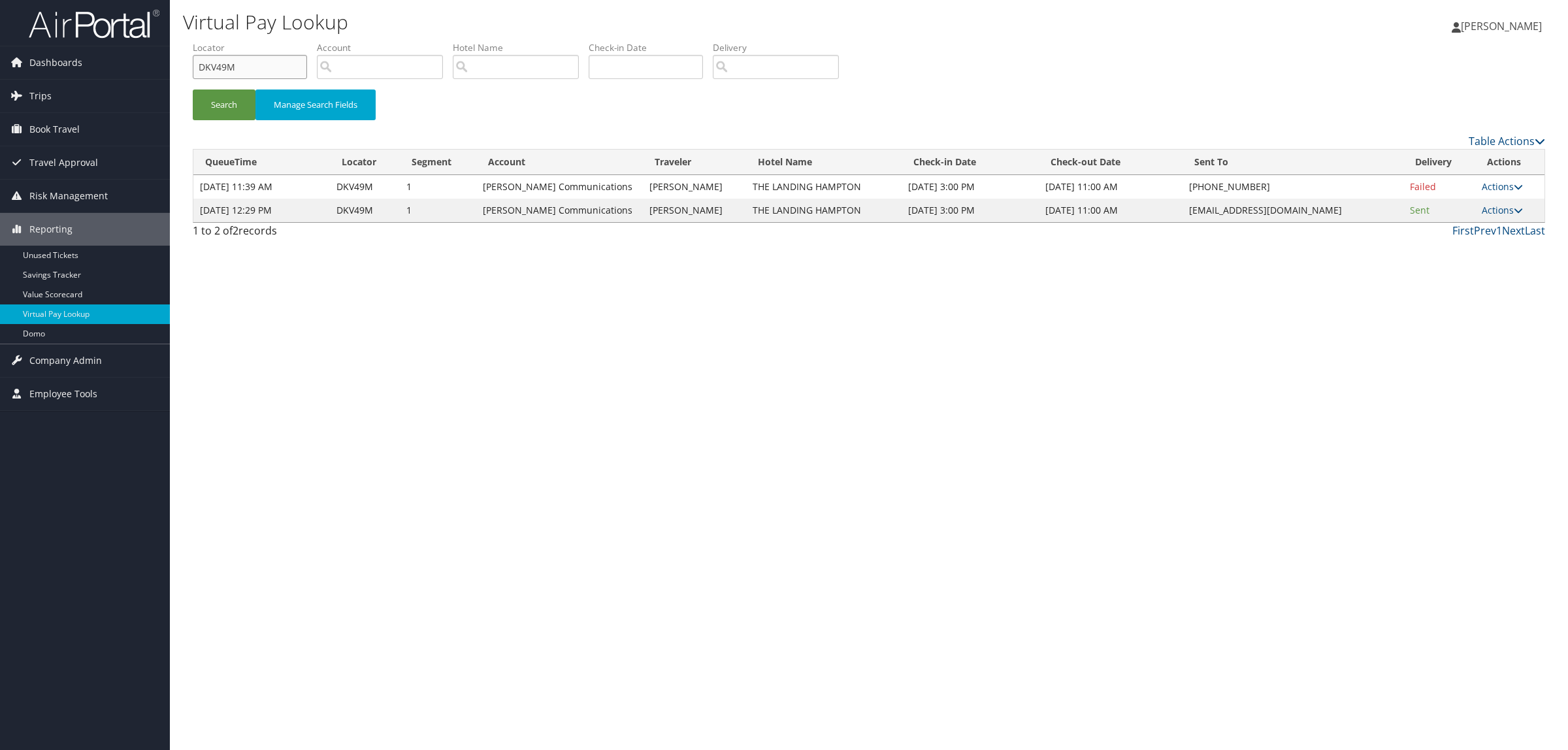
drag, startPoint x: 241, startPoint y: 64, endPoint x: 187, endPoint y: 73, distance: 54.7
click at [168, 60] on div "Dashboards AirPortal 360™ (Manager) AirPortal 360™ (Agent) My Travel Dashboard …" at bounding box center [784, 375] width 1568 height 750
paste input "GLZTQ"
click at [233, 102] on button "Search" at bounding box center [223, 104] width 62 height 31
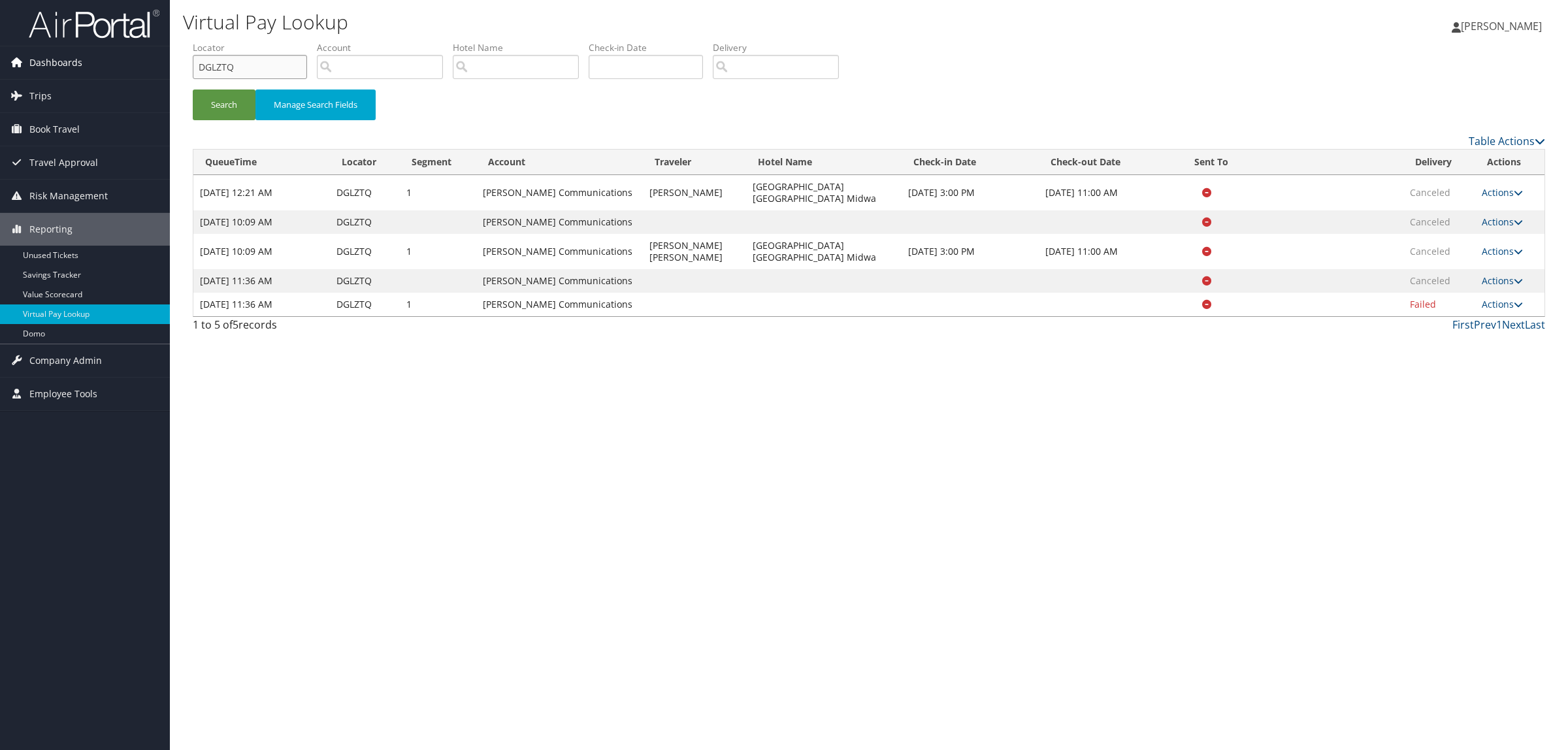
drag, startPoint x: 256, startPoint y: 64, endPoint x: 145, endPoint y: 66, distance: 111.0
click at [145, 62] on div "Dashboards AirPortal 360™ (Manager) AirPortal 360™ (Agent) My Travel Dashboard …" at bounding box center [784, 375] width 1568 height 750
paste input "KFN52"
click at [206, 96] on button "Search" at bounding box center [223, 104] width 62 height 31
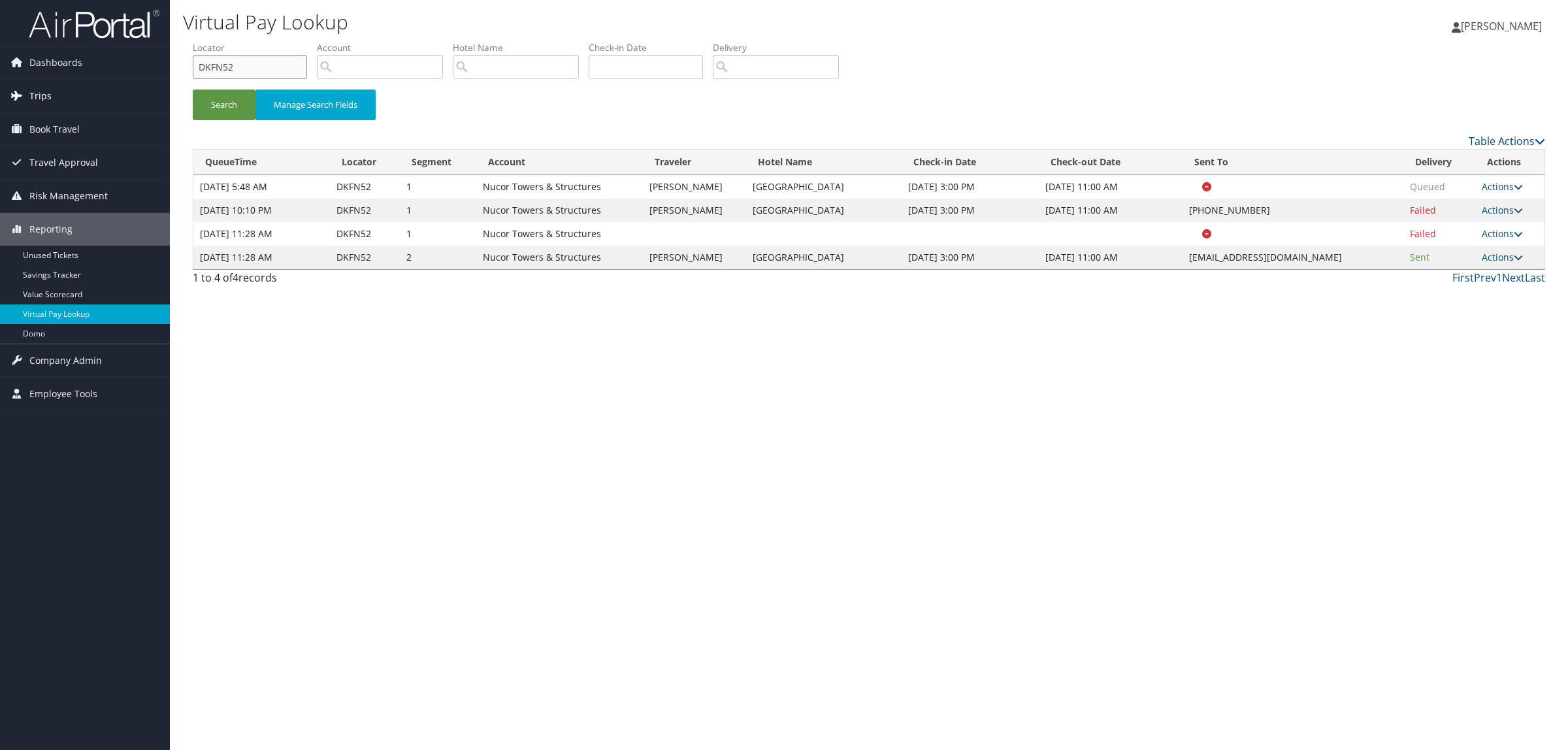
drag, startPoint x: 247, startPoint y: 62, endPoint x: 148, endPoint y: 83, distance: 101.2
click at [142, 70] on div "Dashboards AirPortal 360™ (Manager) AirPortal 360™ (Agent) My Travel Dashboard …" at bounding box center [784, 375] width 1568 height 750
paste input "JFJ0W"
click at [213, 99] on button "Search" at bounding box center [223, 104] width 62 height 31
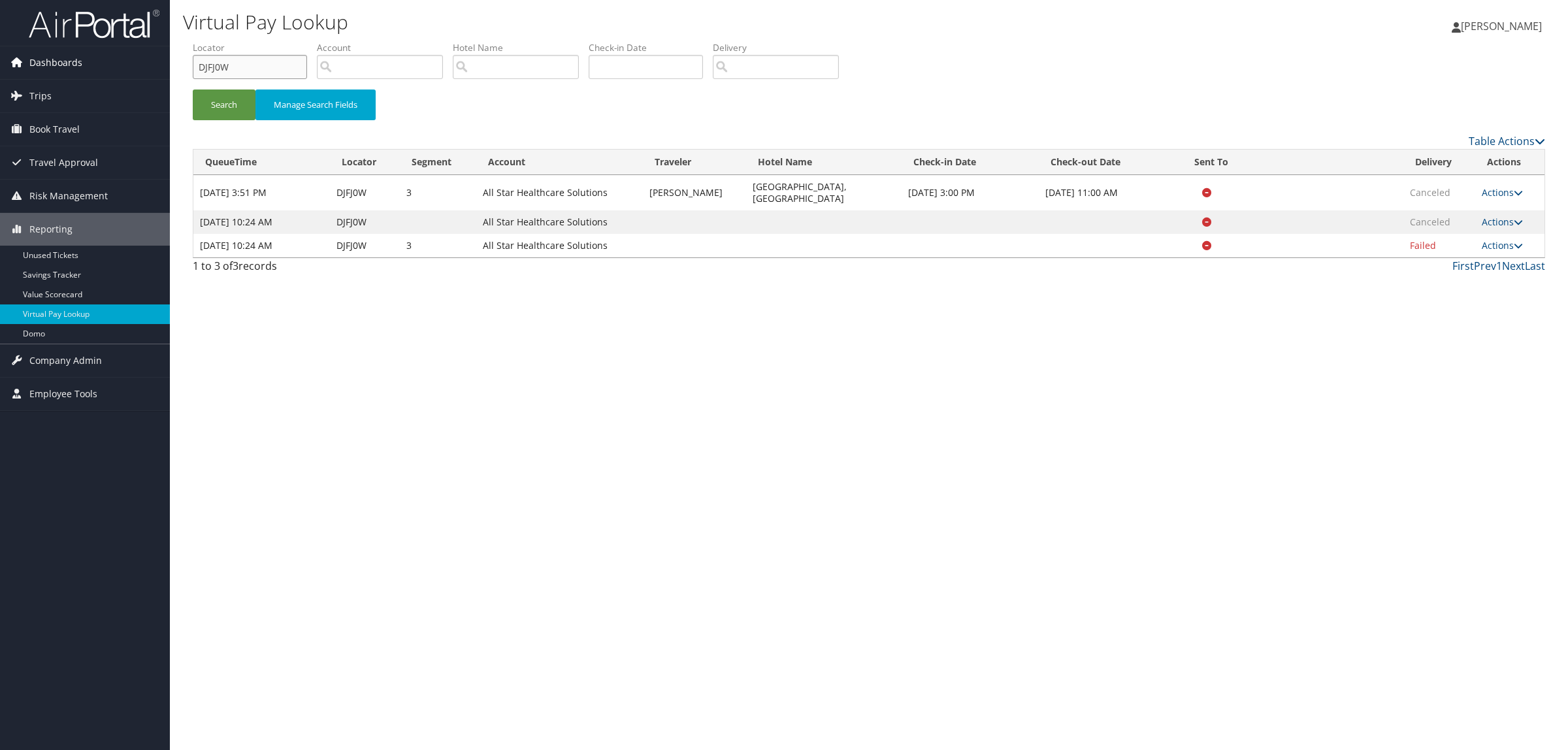
drag, startPoint x: 239, startPoint y: 57, endPoint x: 128, endPoint y: 65, distance: 111.3
click at [128, 65] on div "Dashboards AirPortal 360™ (Manager) AirPortal 360™ (Agent) My Travel Dashboard …" at bounding box center [784, 375] width 1568 height 750
paste input "KT2WT"
click at [236, 110] on button "Search" at bounding box center [223, 104] width 62 height 31
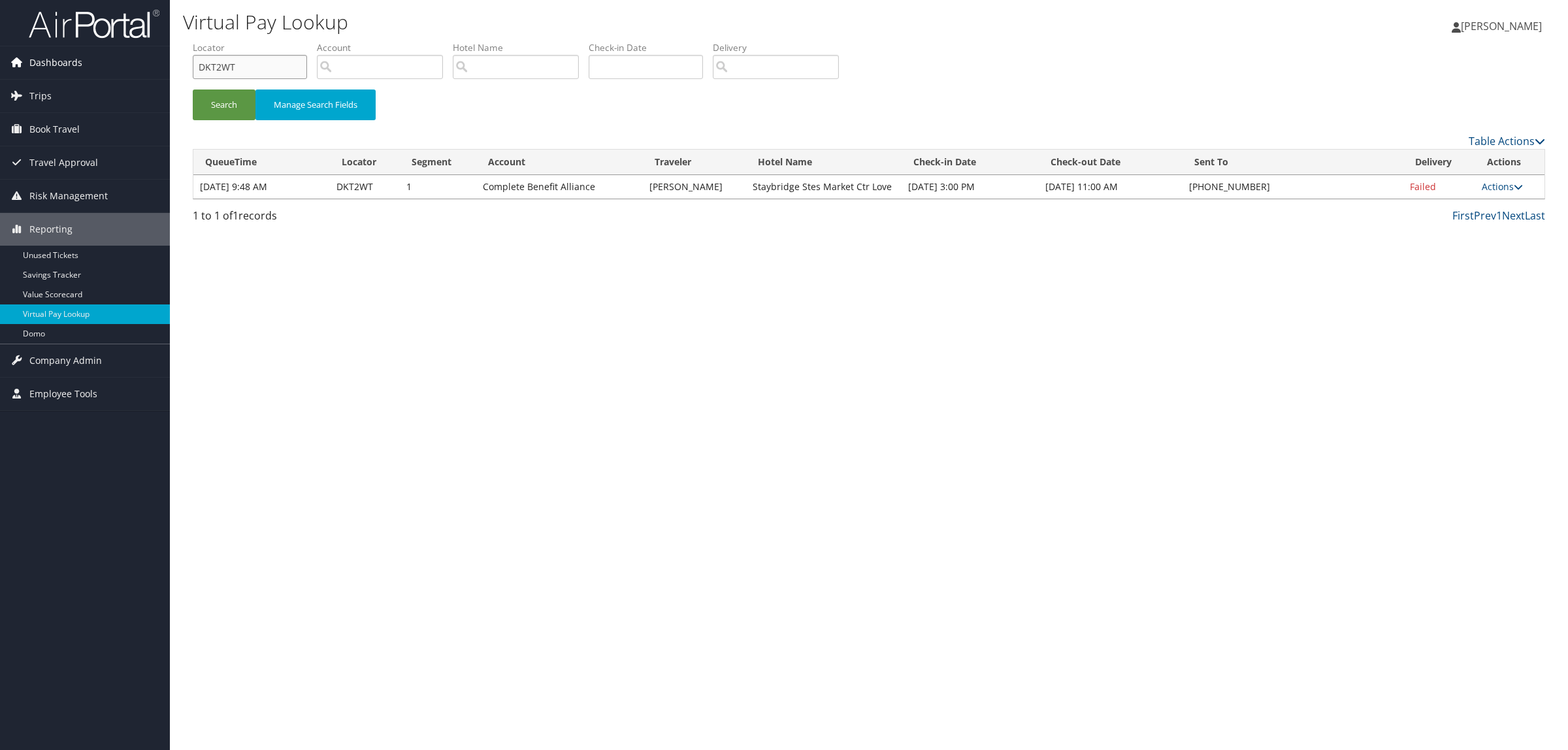
drag, startPoint x: 246, startPoint y: 66, endPoint x: 142, endPoint y: 77, distance: 104.6
click at [142, 77] on div "Dashboards AirPortal 360™ (Manager) AirPortal 360™ (Agent) My Travel Dashboard …" at bounding box center [784, 375] width 1568 height 750
paste input "SX71"
click at [231, 112] on button "Search" at bounding box center [223, 104] width 62 height 31
click at [1493, 186] on link "Actions" at bounding box center [1504, 192] width 41 height 12
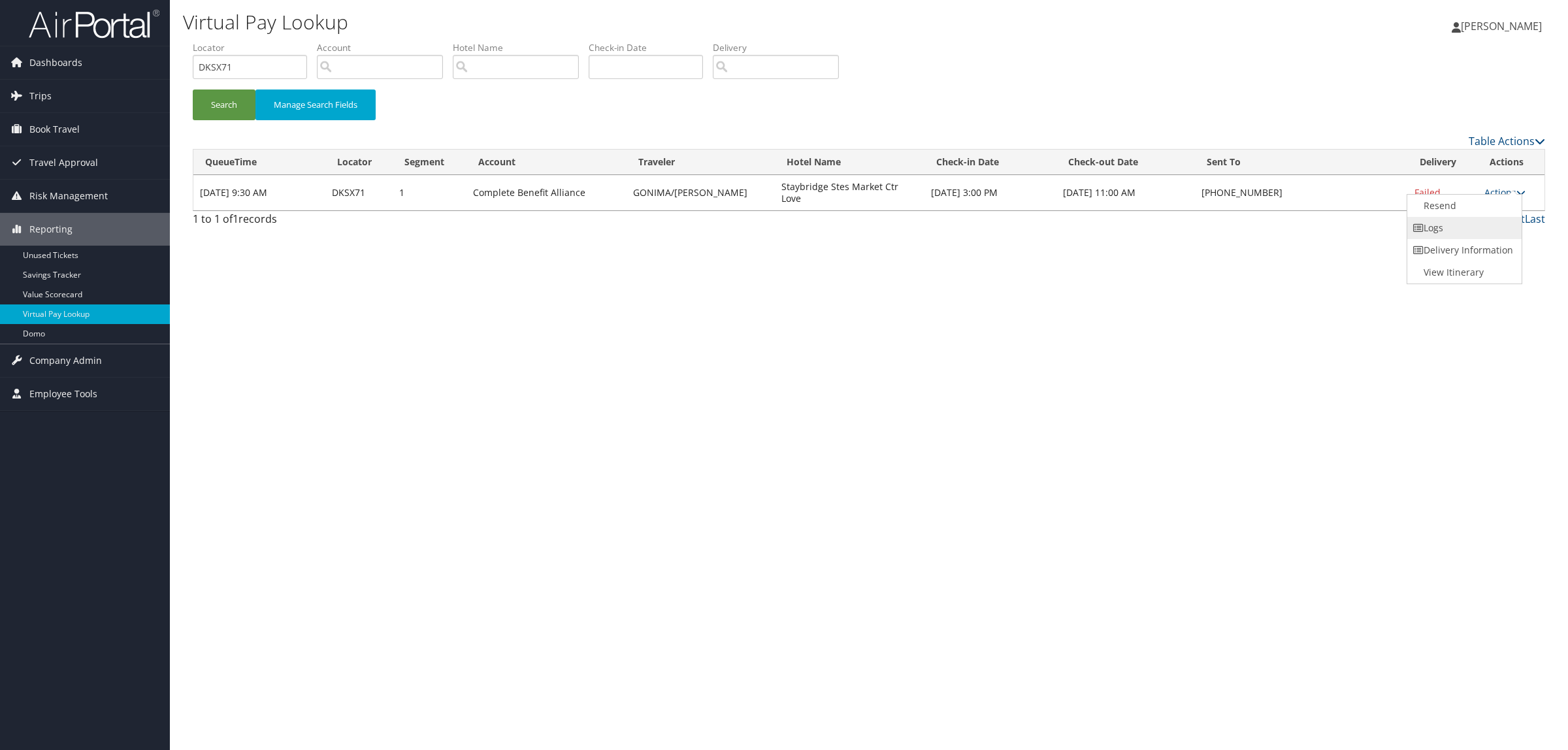
click at [1490, 233] on link "Logs" at bounding box center [1463, 227] width 112 height 22
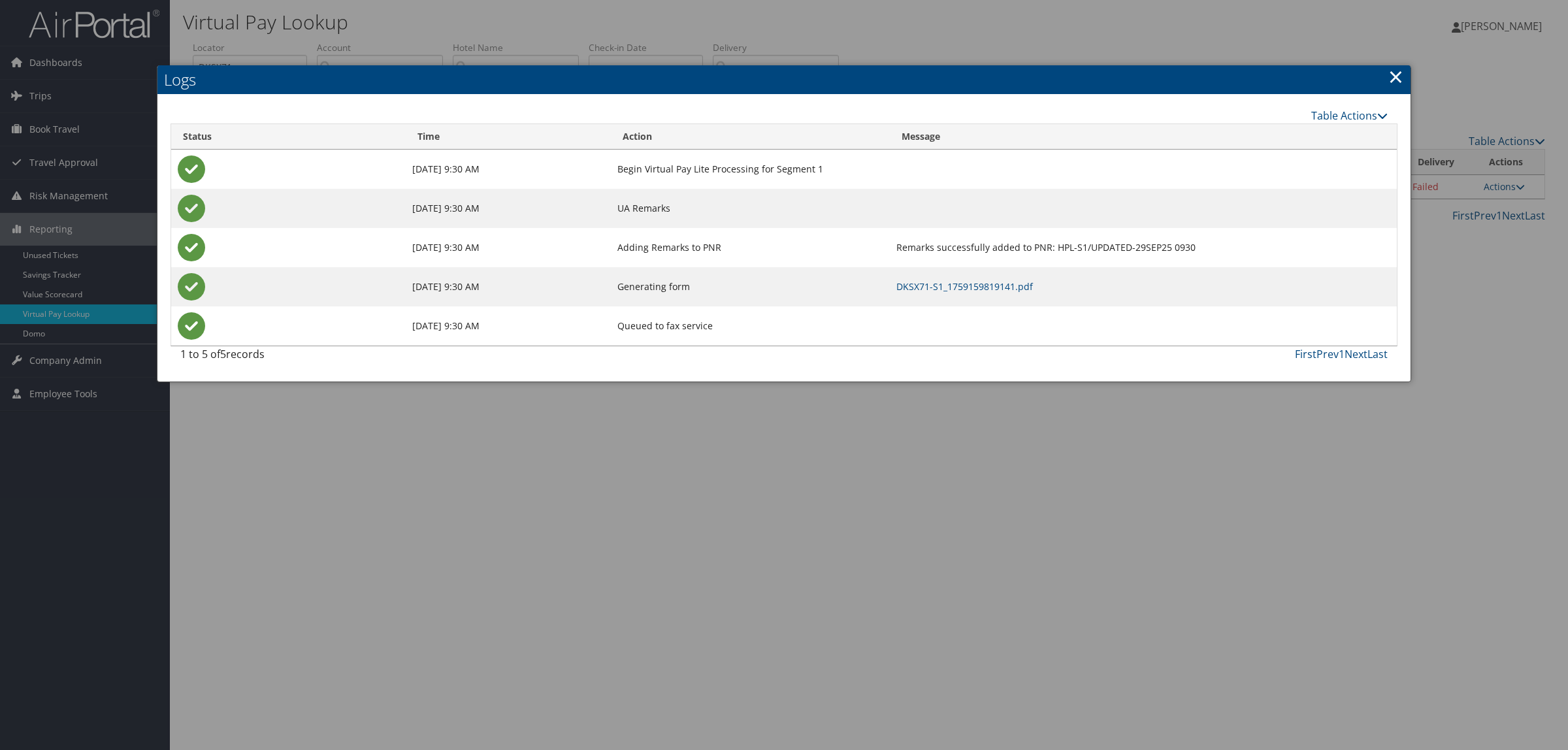
click at [1268, 482] on div at bounding box center [784, 375] width 1568 height 750
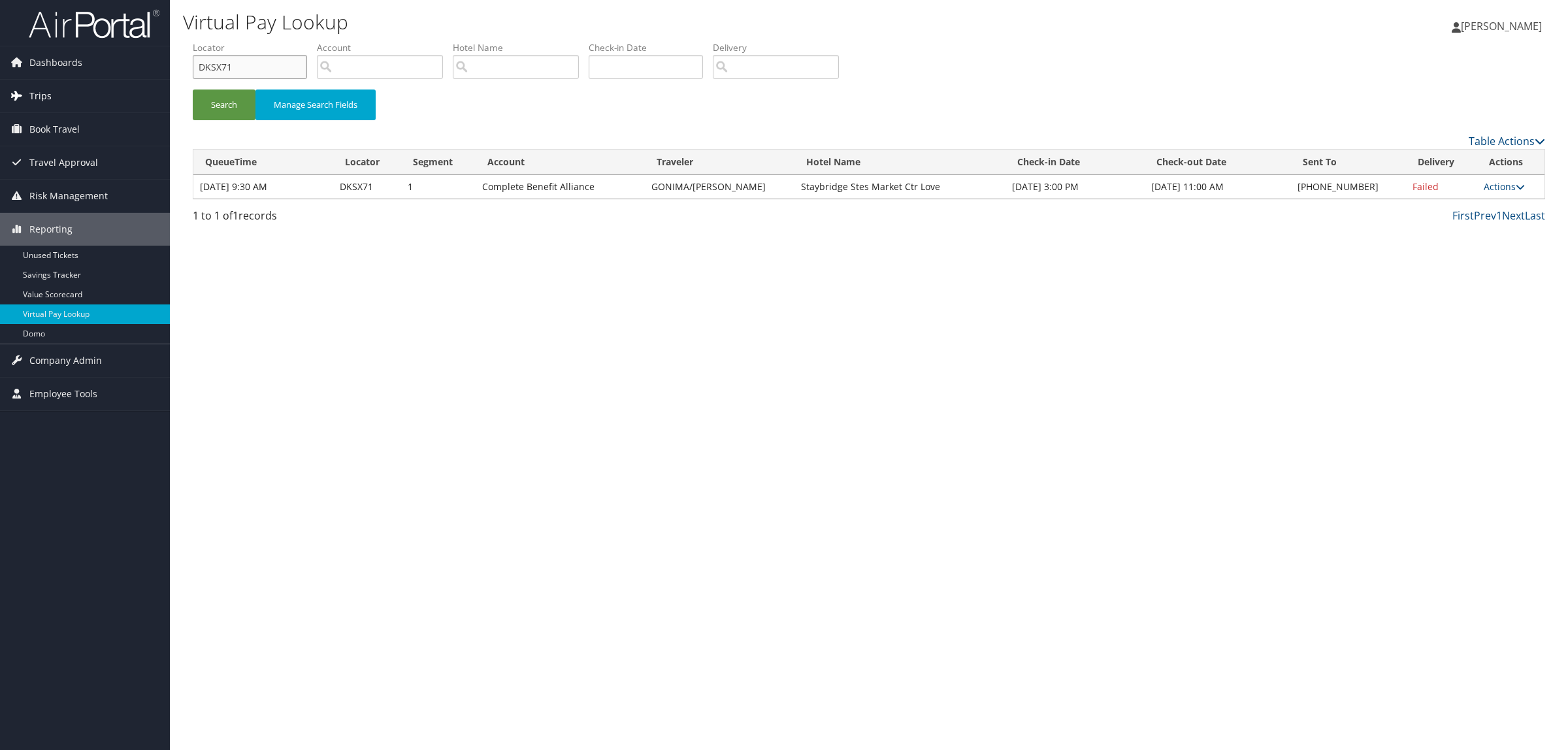
drag, startPoint x: 263, startPoint y: 73, endPoint x: 163, endPoint y: 90, distance: 101.4
click at [163, 90] on div "Dashboards AirPortal 360™ (Manager) AirPortal 360™ (Agent) My Travel Dashboard …" at bounding box center [784, 375] width 1568 height 750
paste input "GHZ6K"
click at [209, 96] on button "Search" at bounding box center [223, 104] width 62 height 31
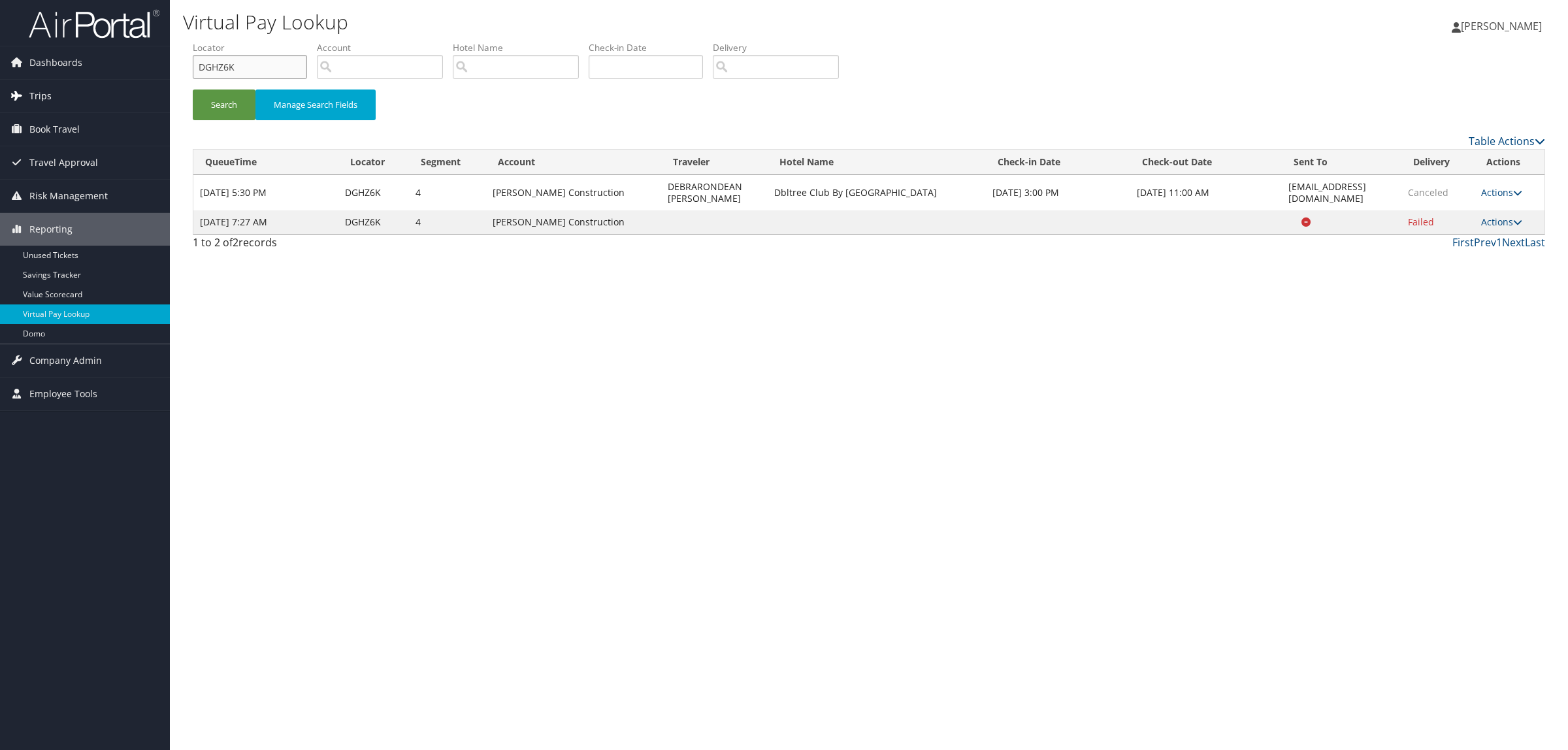
drag, startPoint x: 243, startPoint y: 69, endPoint x: 139, endPoint y: 81, distance: 104.7
click at [139, 81] on div "Dashboards AirPortal 360™ (Manager) AirPortal 360™ (Agent) My Travel Dashboard …" at bounding box center [784, 375] width 1568 height 750
paste input "83FL5"
click at [231, 104] on button "Search" at bounding box center [223, 104] width 62 height 31
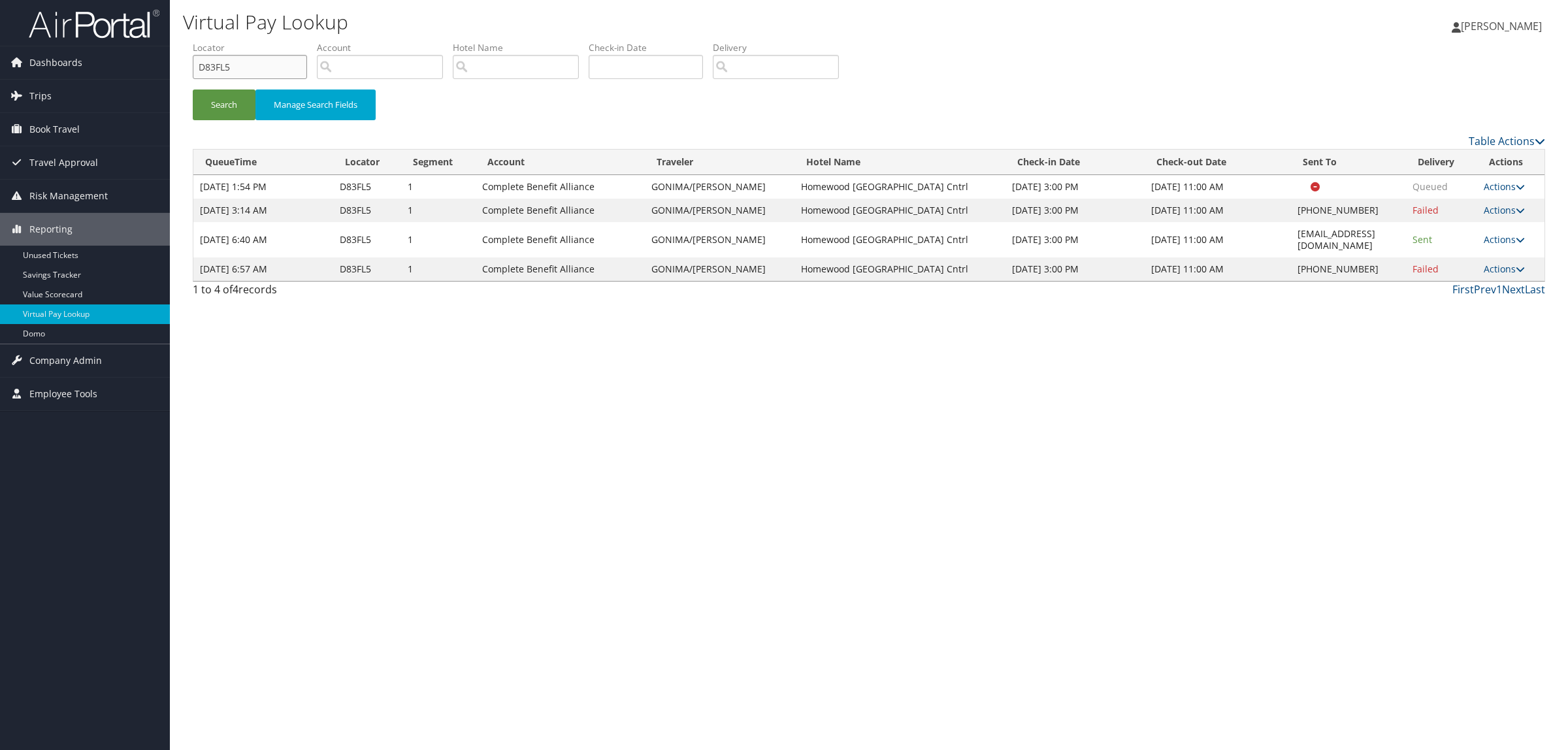
drag, startPoint x: 239, startPoint y: 57, endPoint x: 180, endPoint y: 80, distance: 63.3
click at [163, 73] on div "Dashboards AirPortal 360™ (Manager) AirPortal 360™ (Agent) My Travel Dashboard …" at bounding box center [784, 375] width 1568 height 750
paste input "DZD4W"
type input "DDZD4W"
click at [223, 96] on button "Search" at bounding box center [223, 104] width 62 height 31
